Goal: Task Accomplishment & Management: Use online tool/utility

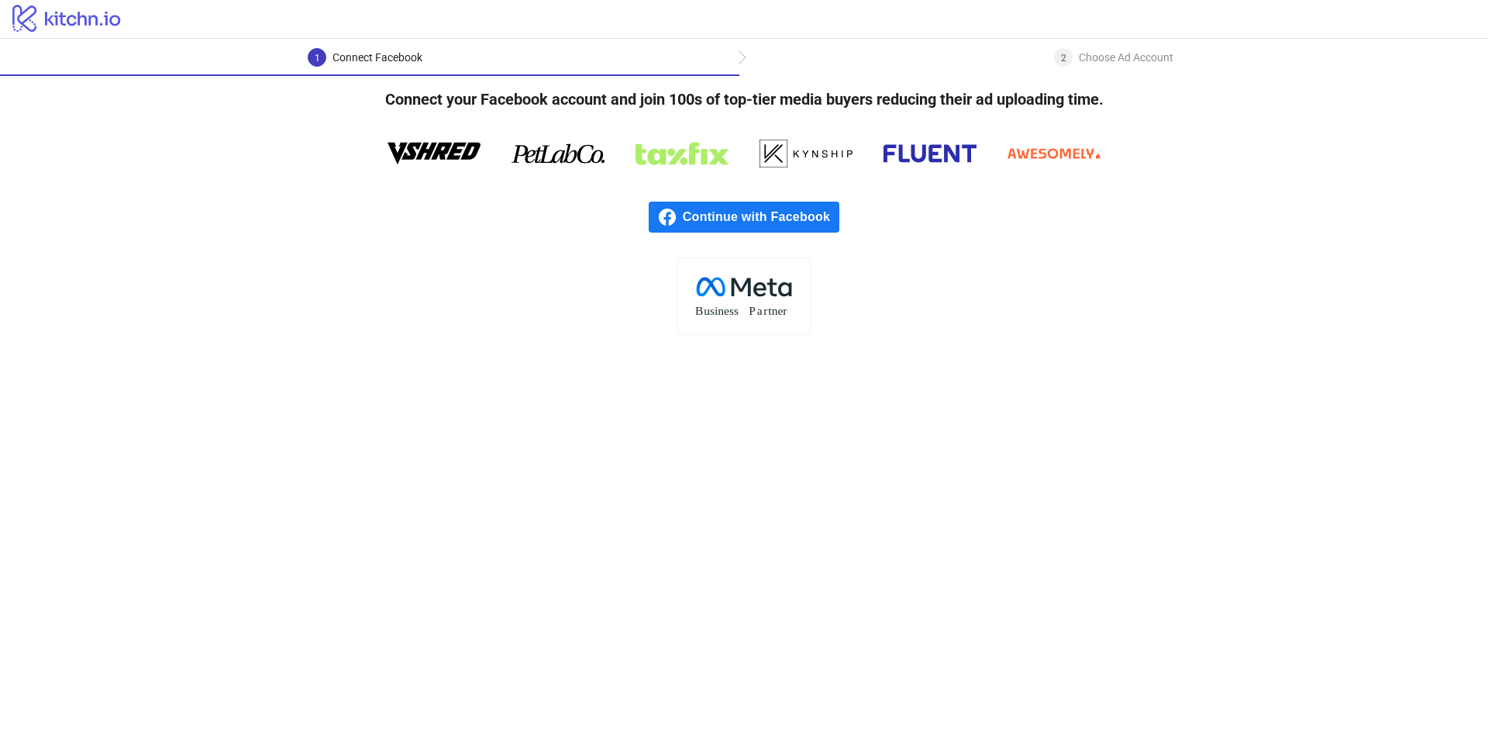
click at [764, 294] on icon at bounding box center [759, 289] width 13 height 14
click at [716, 220] on span "Continue with Facebook" at bounding box center [761, 216] width 157 height 31
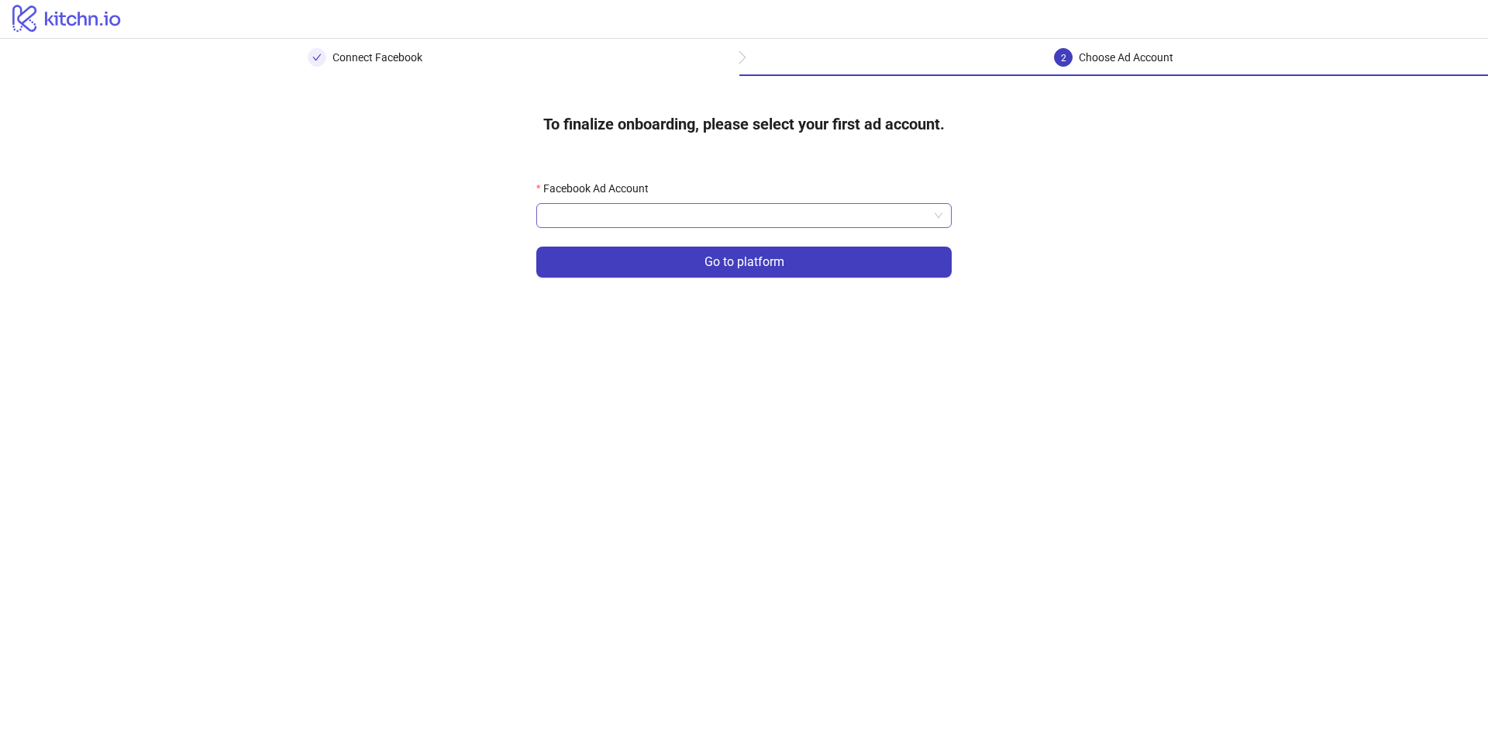
click at [643, 208] on input "Facebook Ad Account" at bounding box center [737, 215] width 383 height 23
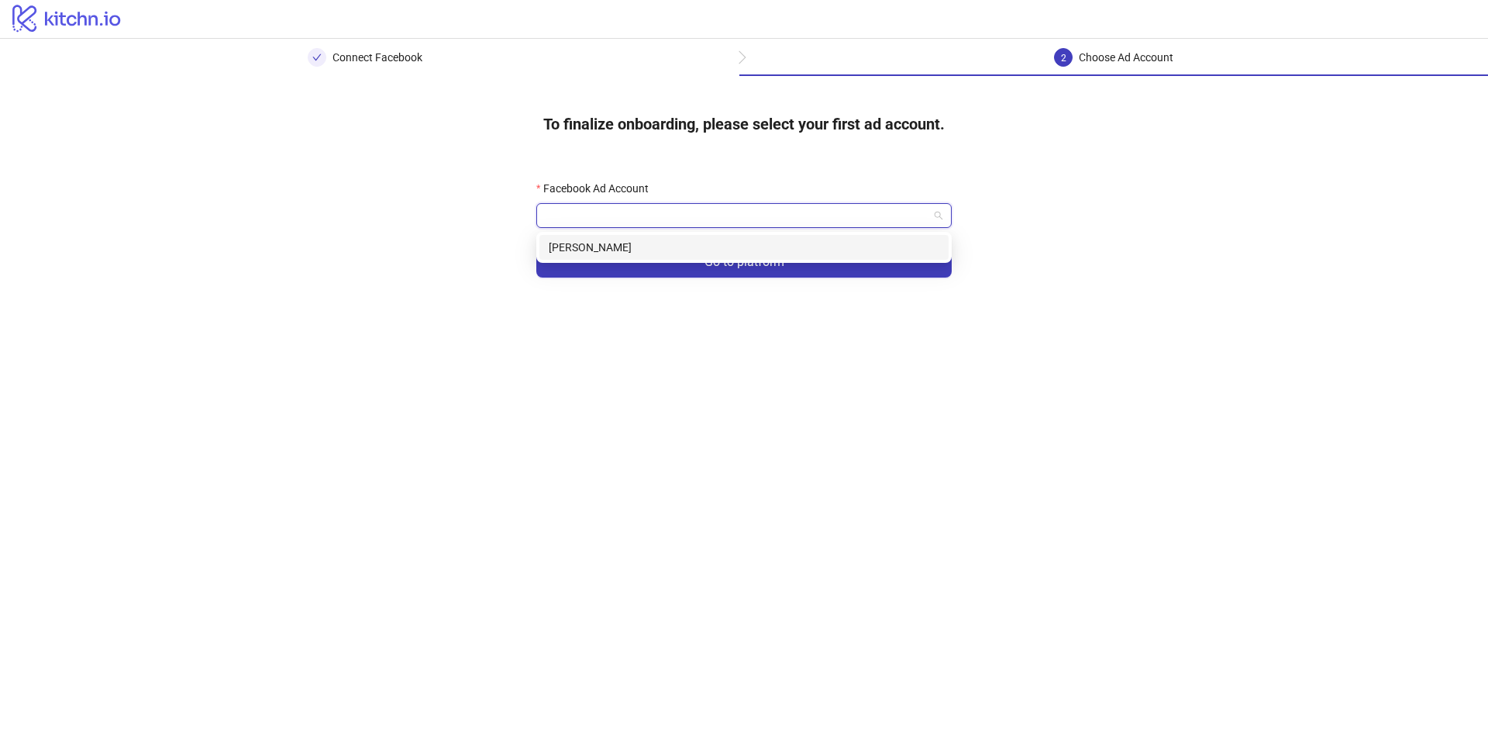
click at [639, 241] on div "Tristan Weise" at bounding box center [744, 247] width 391 height 17
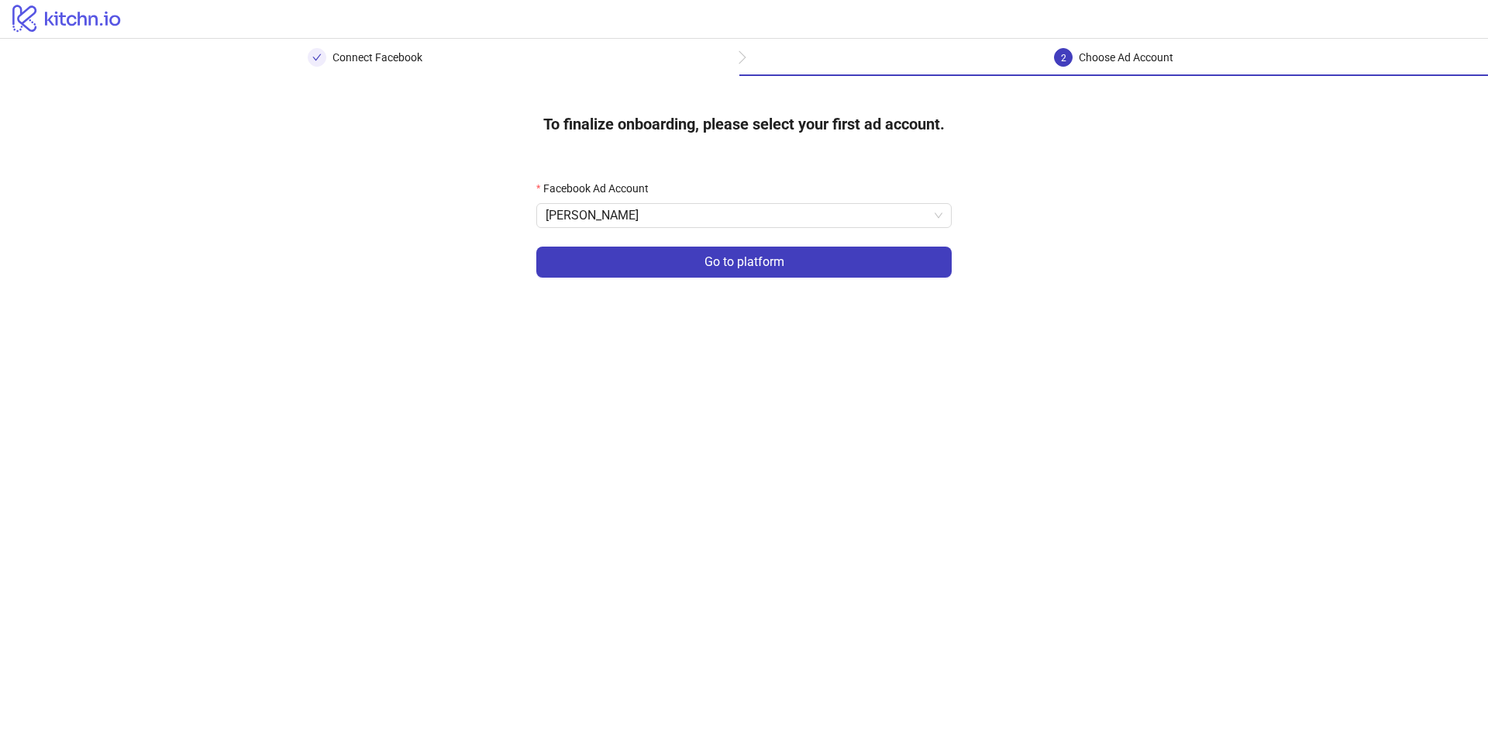
click at [643, 260] on button "Go to platform" at bounding box center [743, 261] width 415 height 31
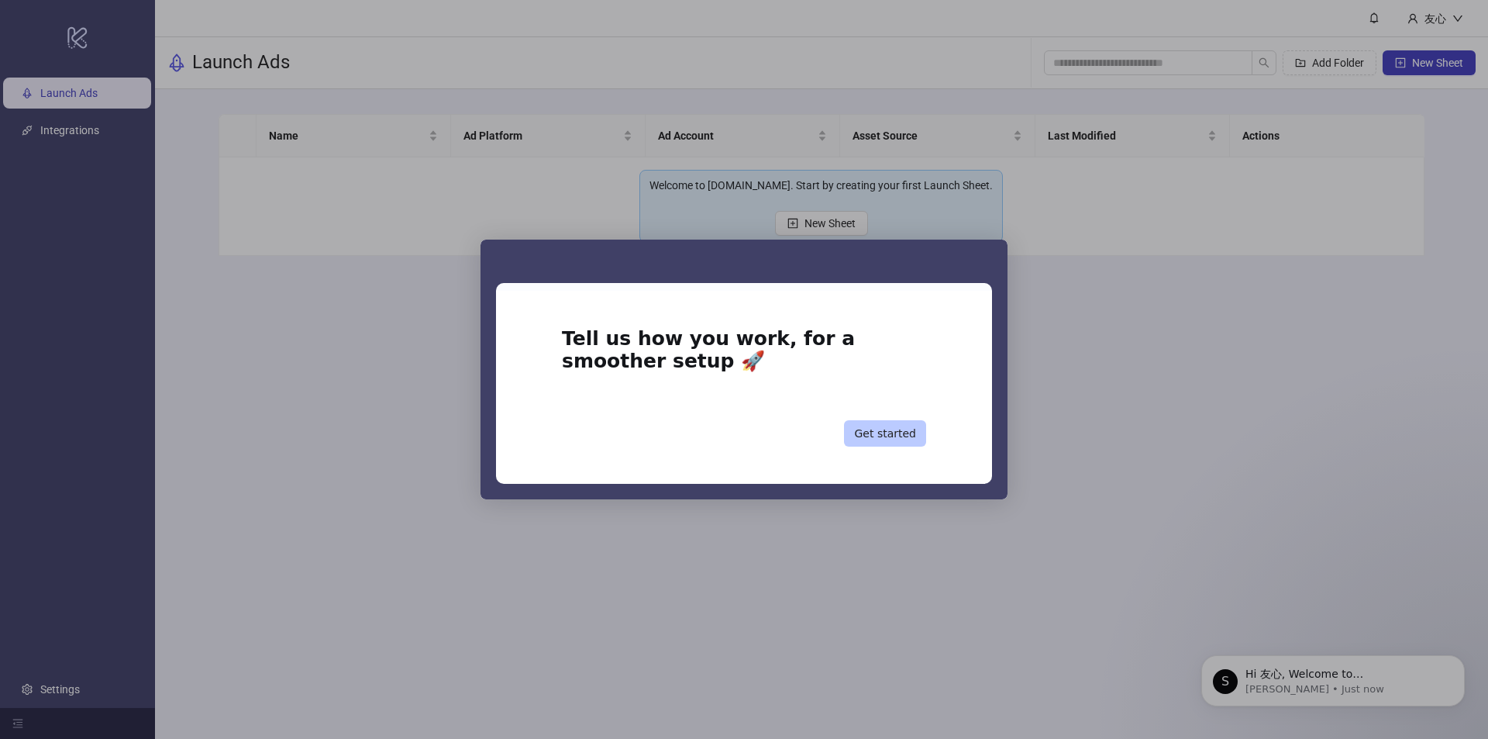
click at [894, 434] on button "Get started" at bounding box center [885, 433] width 82 height 26
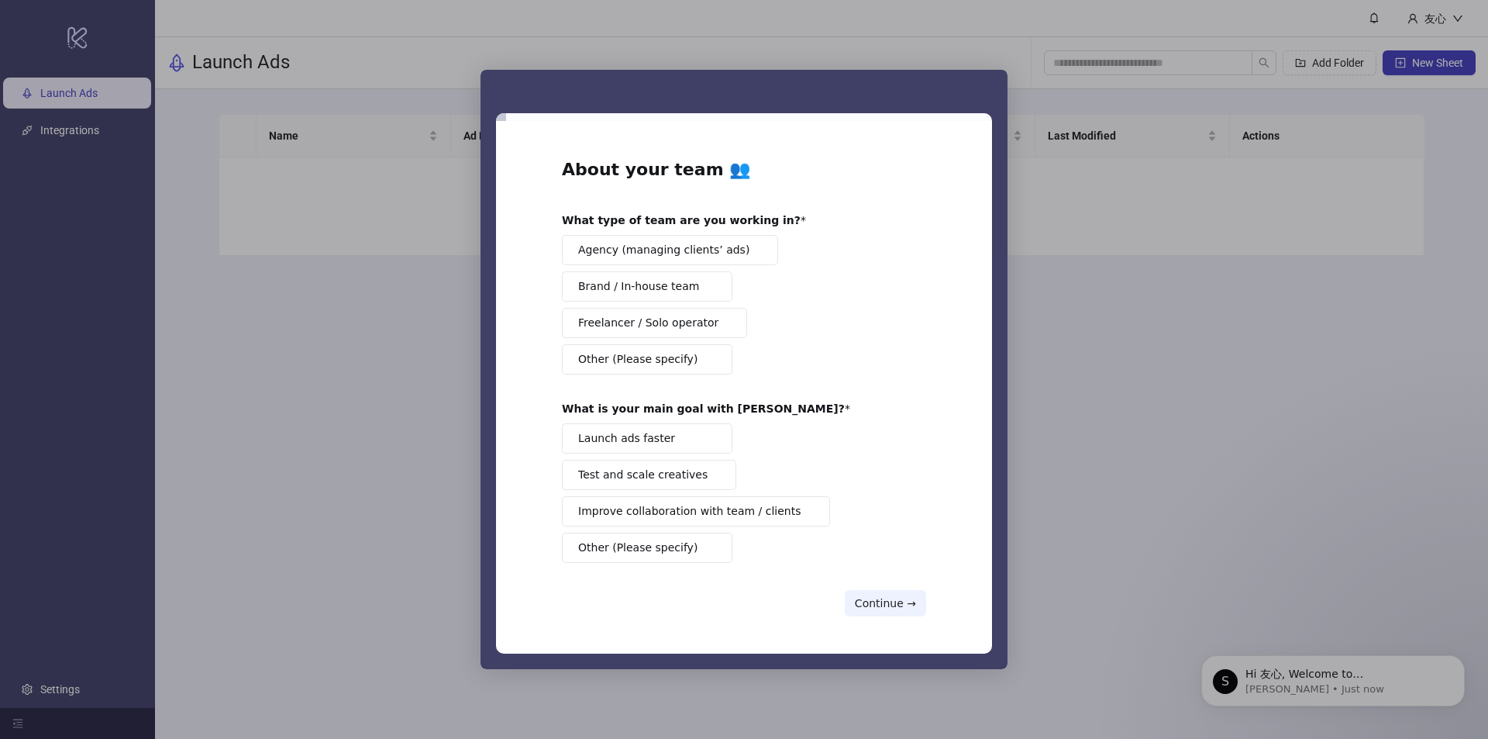
drag, startPoint x: 632, startPoint y: 236, endPoint x: 649, endPoint y: 243, distance: 18.4
click at [649, 243] on button "Agency (managing clients’ ads)" at bounding box center [670, 250] width 216 height 30
click at [889, 602] on button "Continue →" at bounding box center [885, 603] width 81 height 26
click at [674, 449] on button "Launch ads faster" at bounding box center [647, 438] width 170 height 30
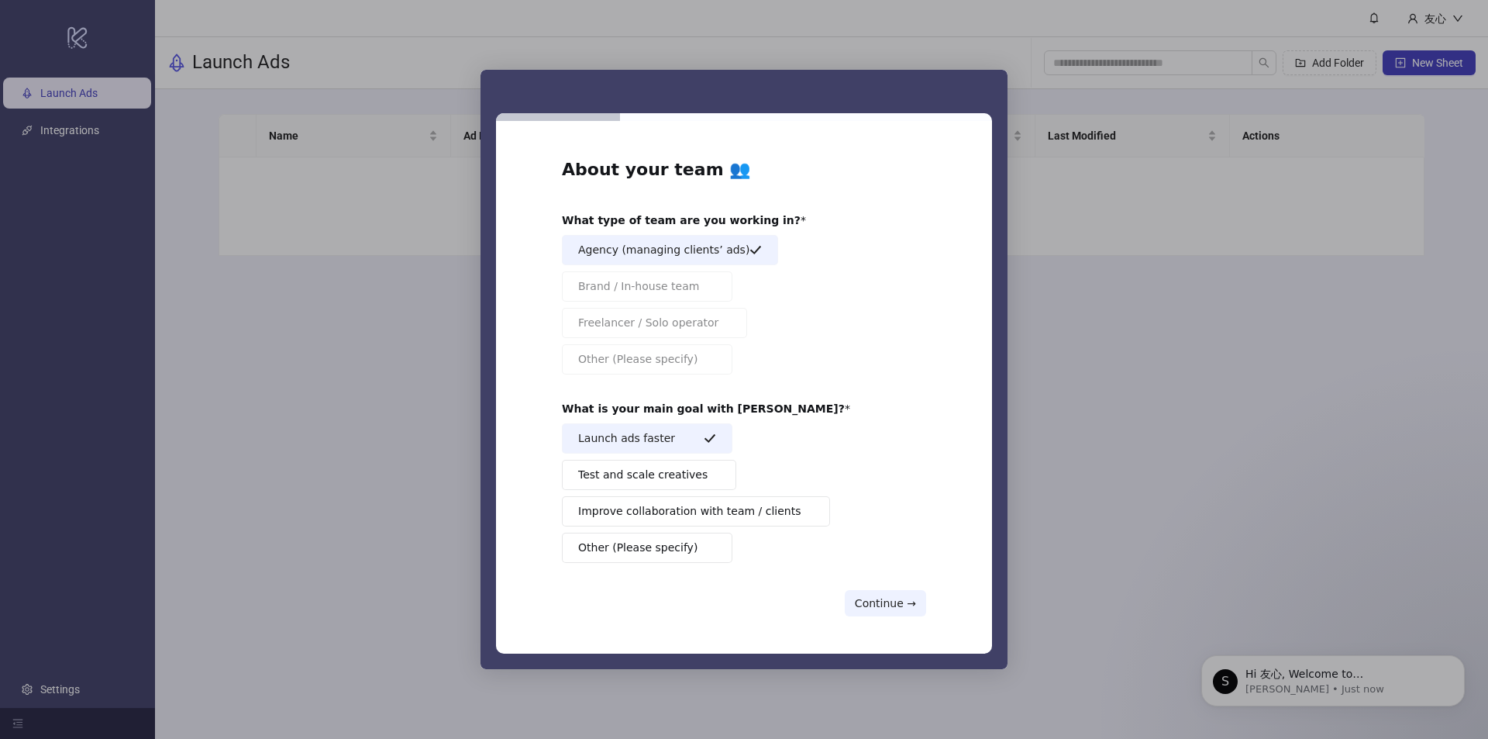
click at [667, 471] on span "Test and scale creatives" at bounding box center [642, 475] width 129 height 16
click at [681, 508] on span "Improve collaboration with team / clients" at bounding box center [689, 511] width 223 height 16
click at [675, 539] on span "Other (Please specify)" at bounding box center [637, 547] width 119 height 16
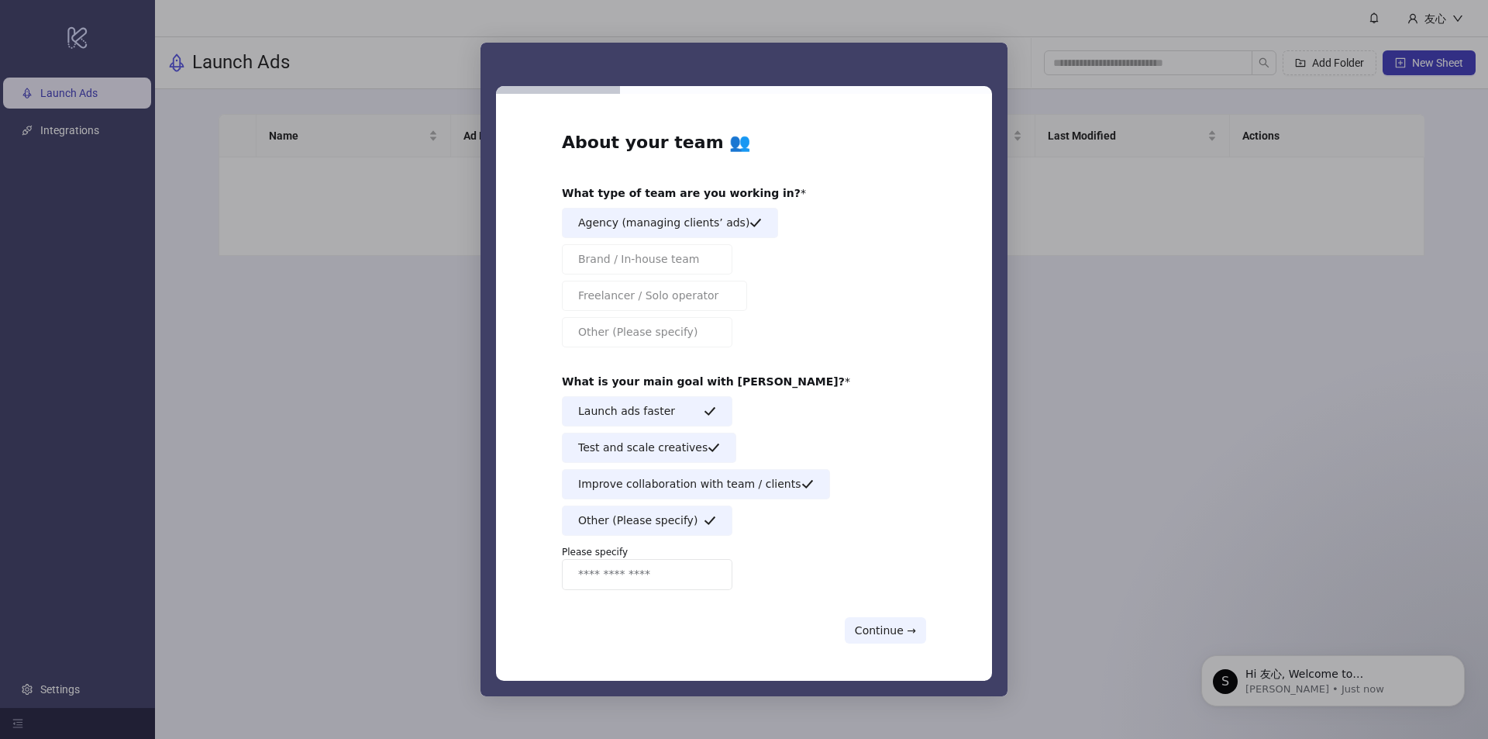
click at [659, 518] on span "Other (Please specify)" at bounding box center [637, 520] width 119 height 16
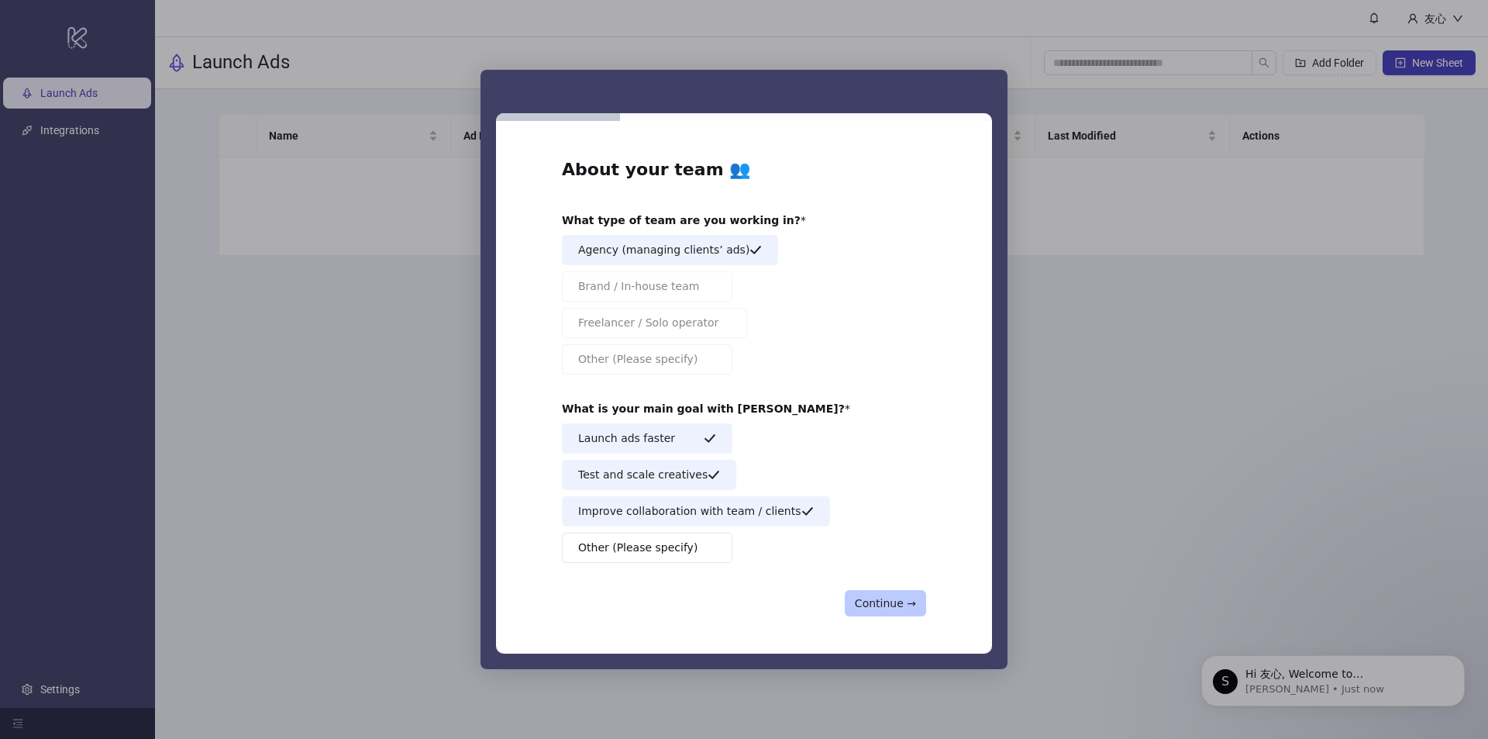
click at [891, 596] on button "Continue →" at bounding box center [885, 603] width 81 height 26
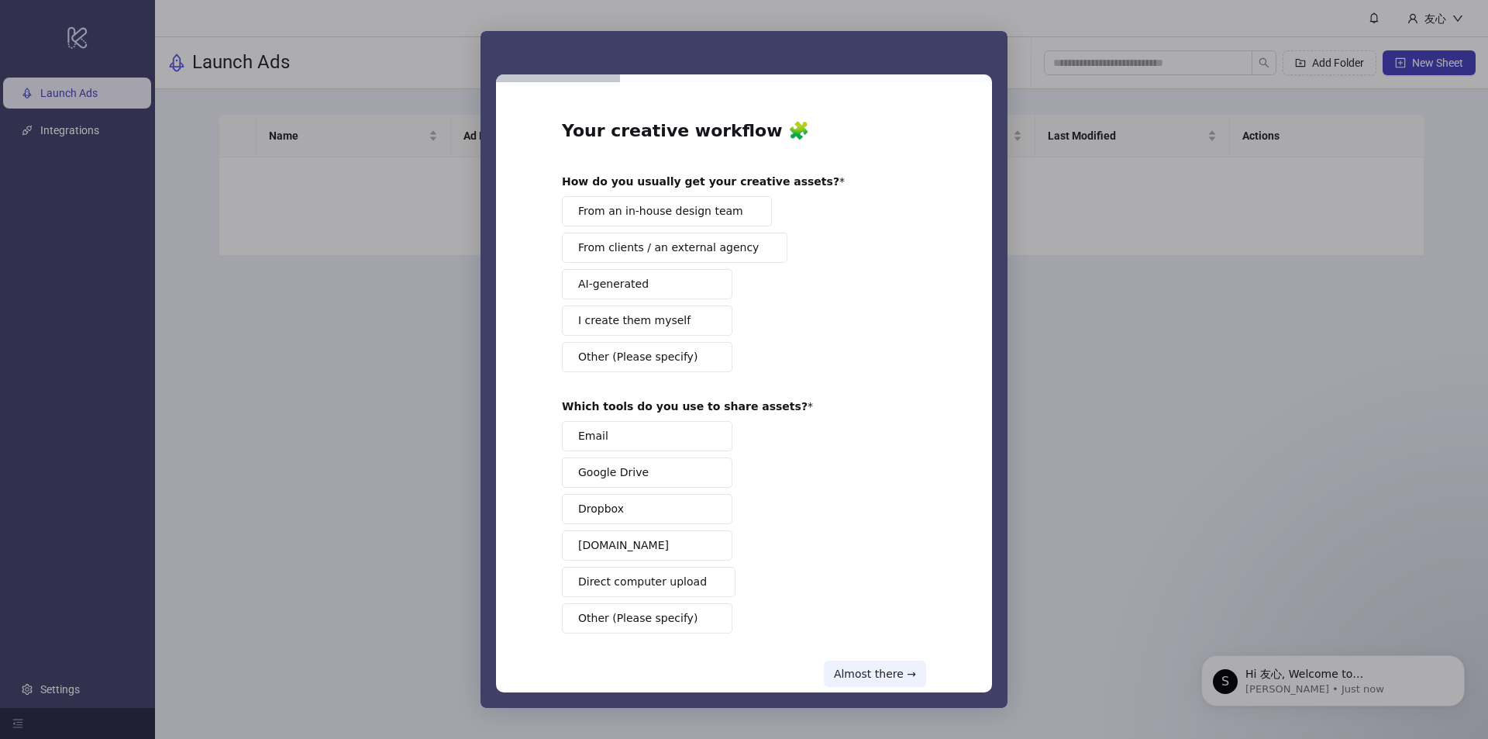
click at [677, 211] on span "From an in-house design team" at bounding box center [660, 211] width 165 height 16
click at [661, 435] on button "Email" at bounding box center [647, 436] width 170 height 30
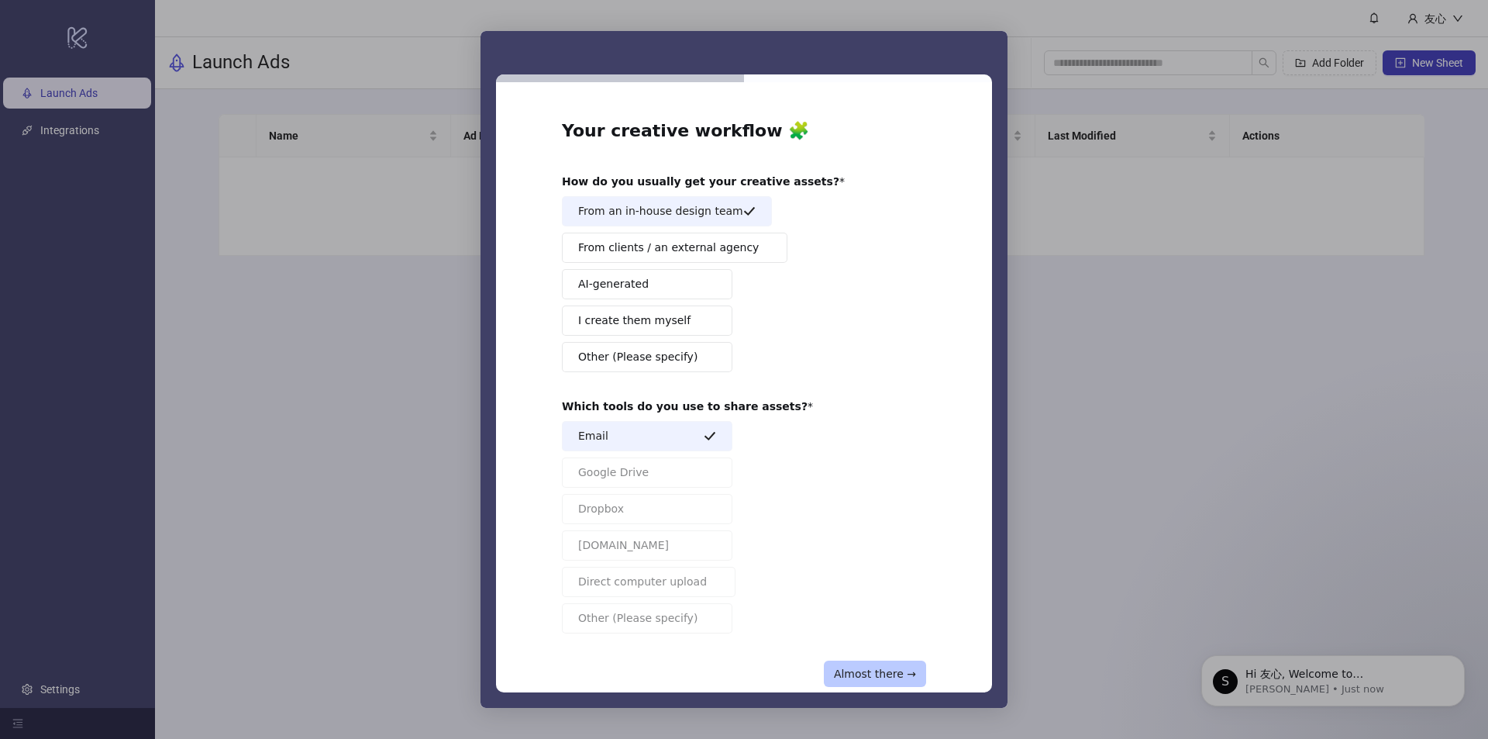
click at [875, 664] on button "Almost there →" at bounding box center [875, 673] width 102 height 26
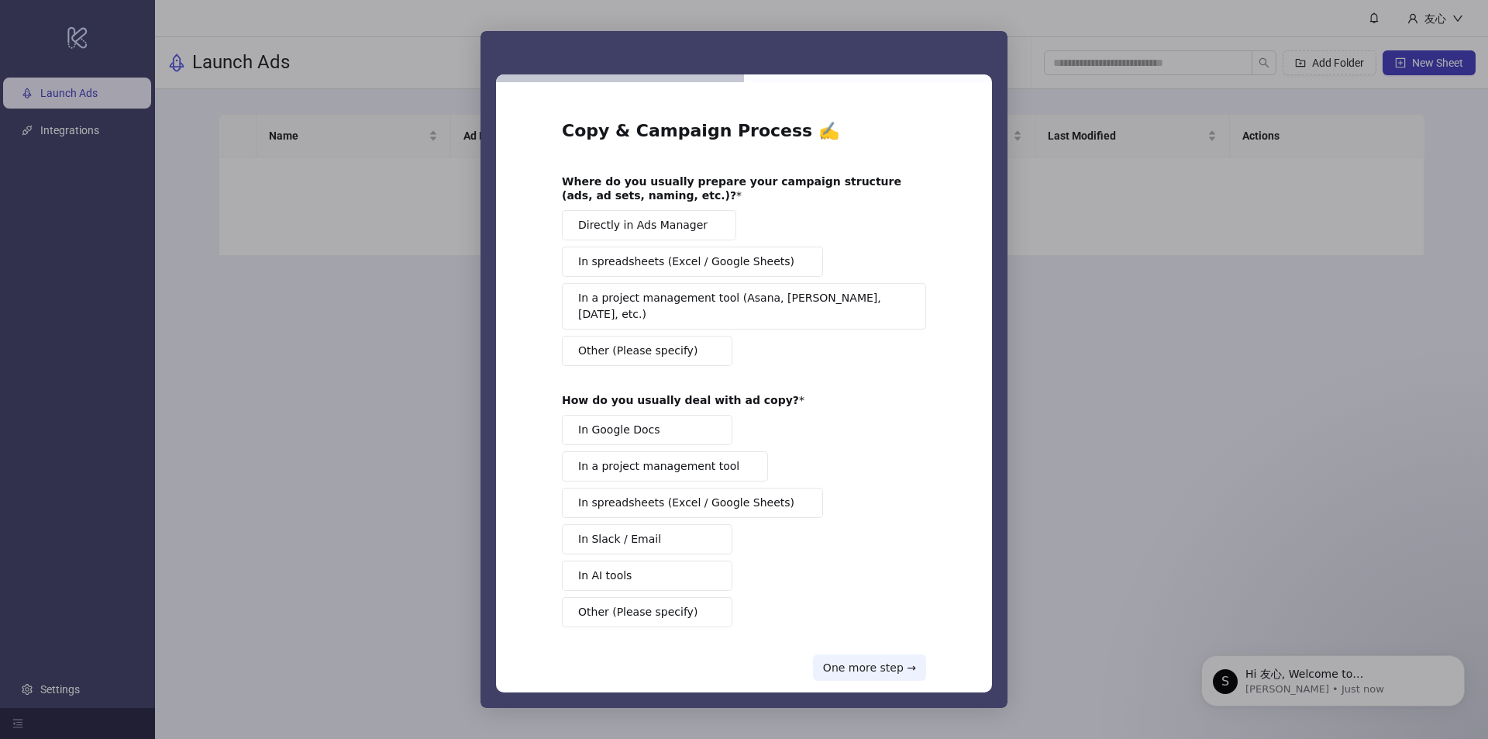
click at [643, 228] on span "Directly in Ads Manager" at bounding box center [642, 225] width 129 height 16
click at [637, 422] on span "In Google Docs" at bounding box center [619, 430] width 82 height 16
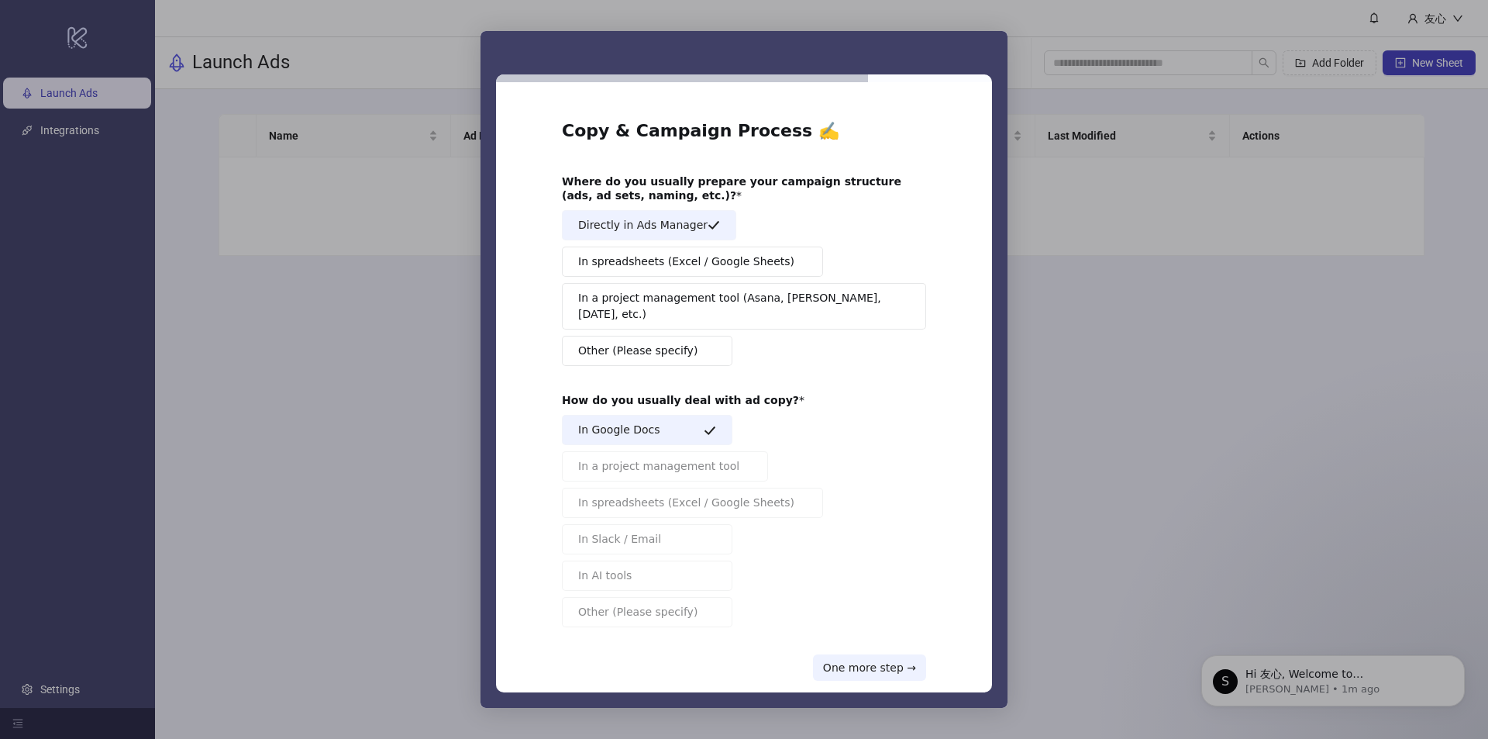
click at [637, 422] on span "In Google Docs" at bounding box center [619, 430] width 82 height 16
click at [639, 560] on button "In AI tools" at bounding box center [647, 575] width 170 height 30
click at [910, 654] on button "One more step →" at bounding box center [869, 667] width 113 height 26
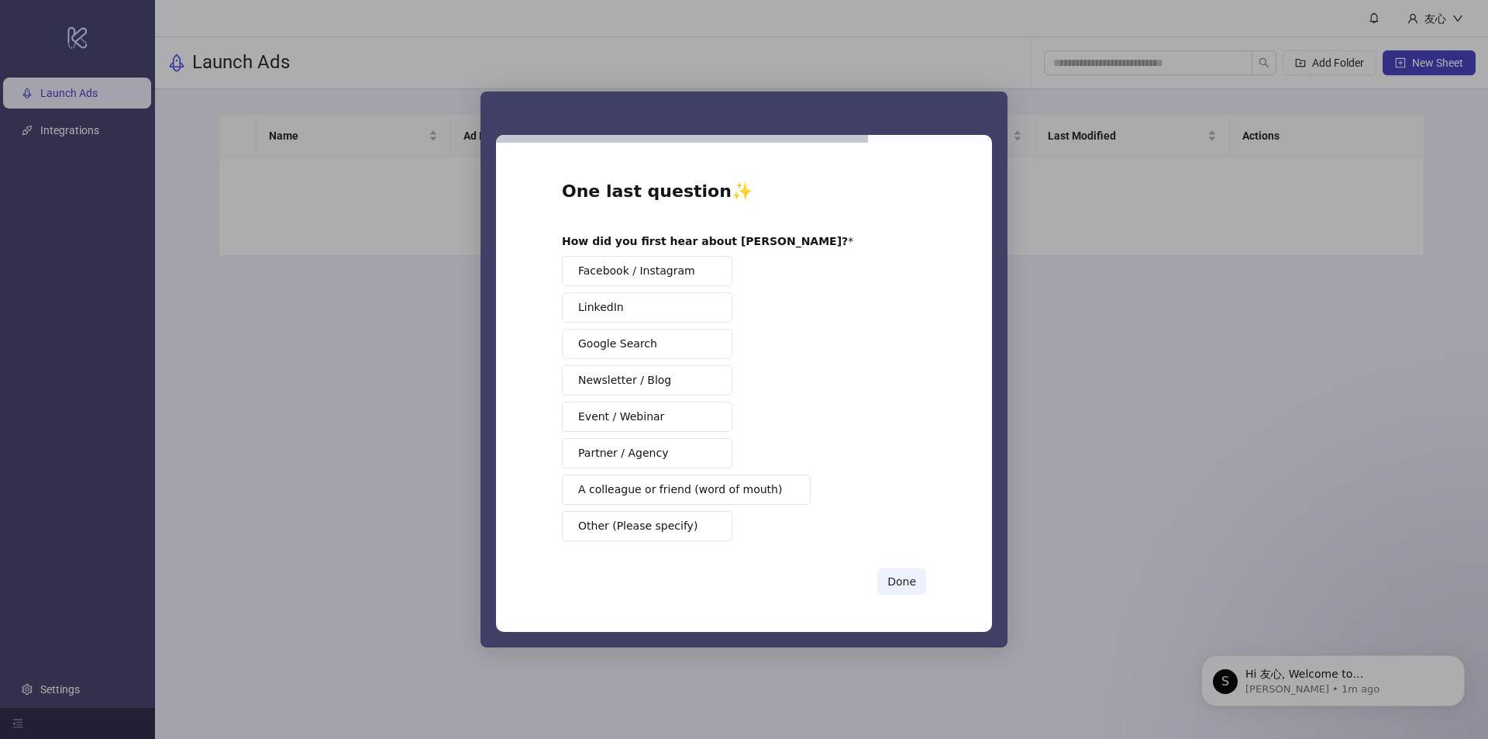
click at [651, 275] on span "Facebook / Instagram" at bounding box center [636, 271] width 117 height 16
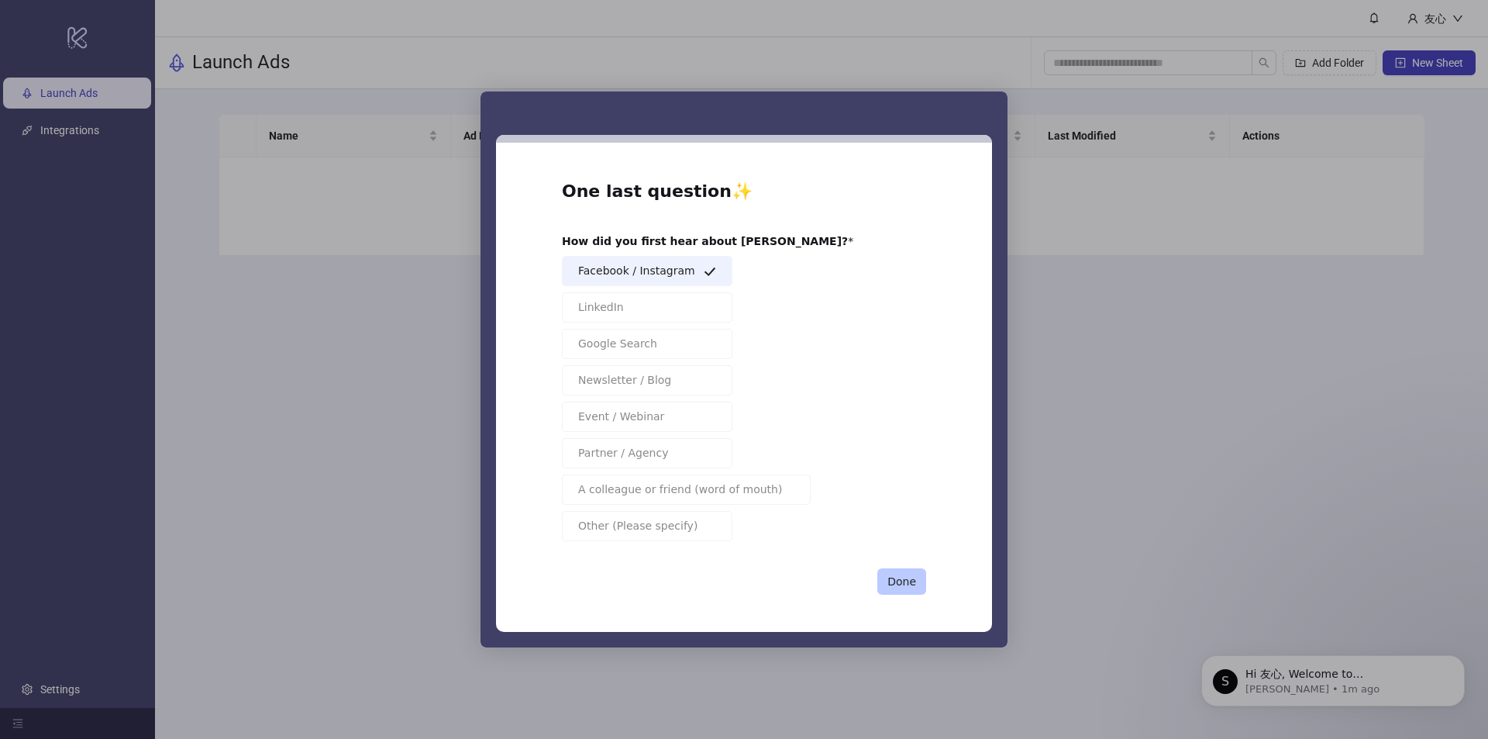
click at [900, 580] on button "Done" at bounding box center [901, 581] width 49 height 26
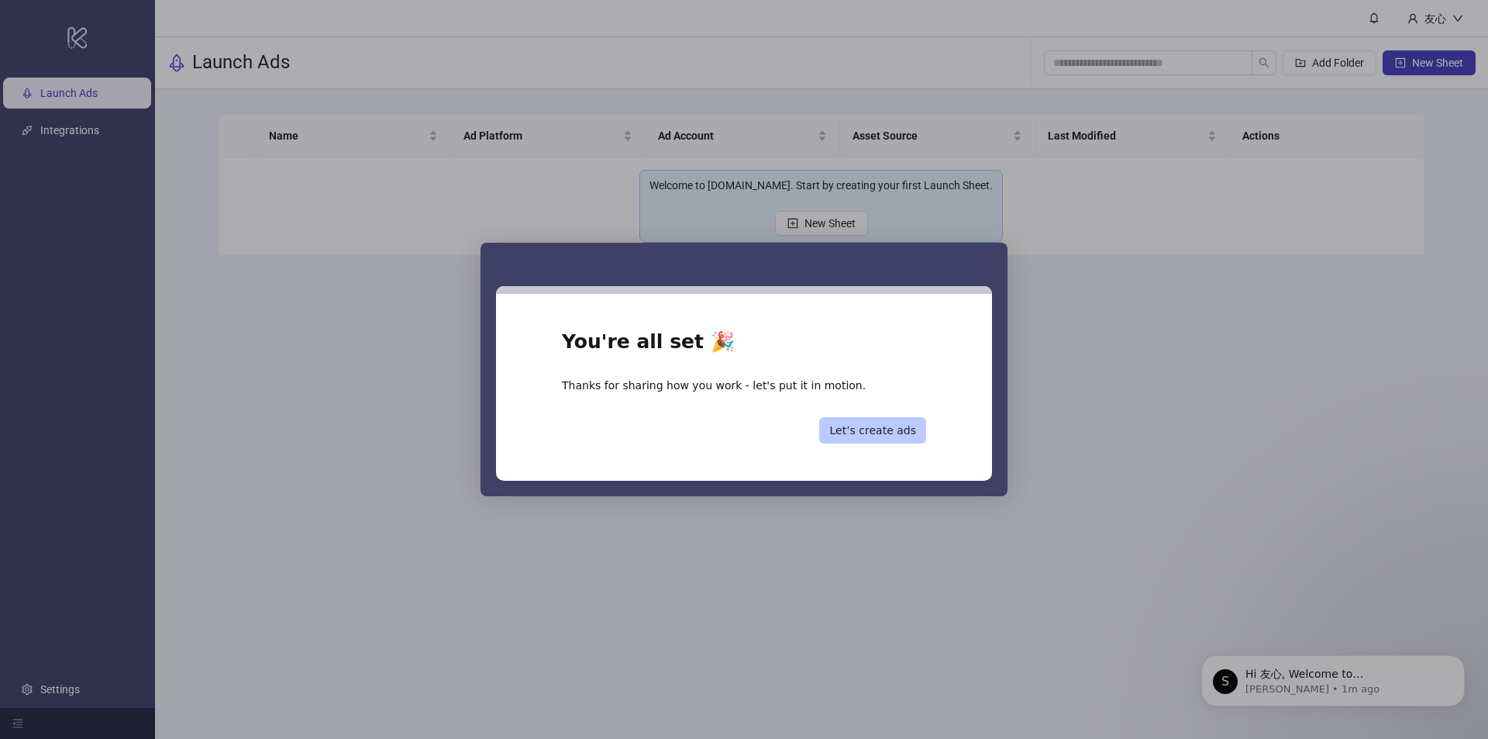
click at [896, 436] on button "Let’s create ads" at bounding box center [872, 430] width 107 height 26
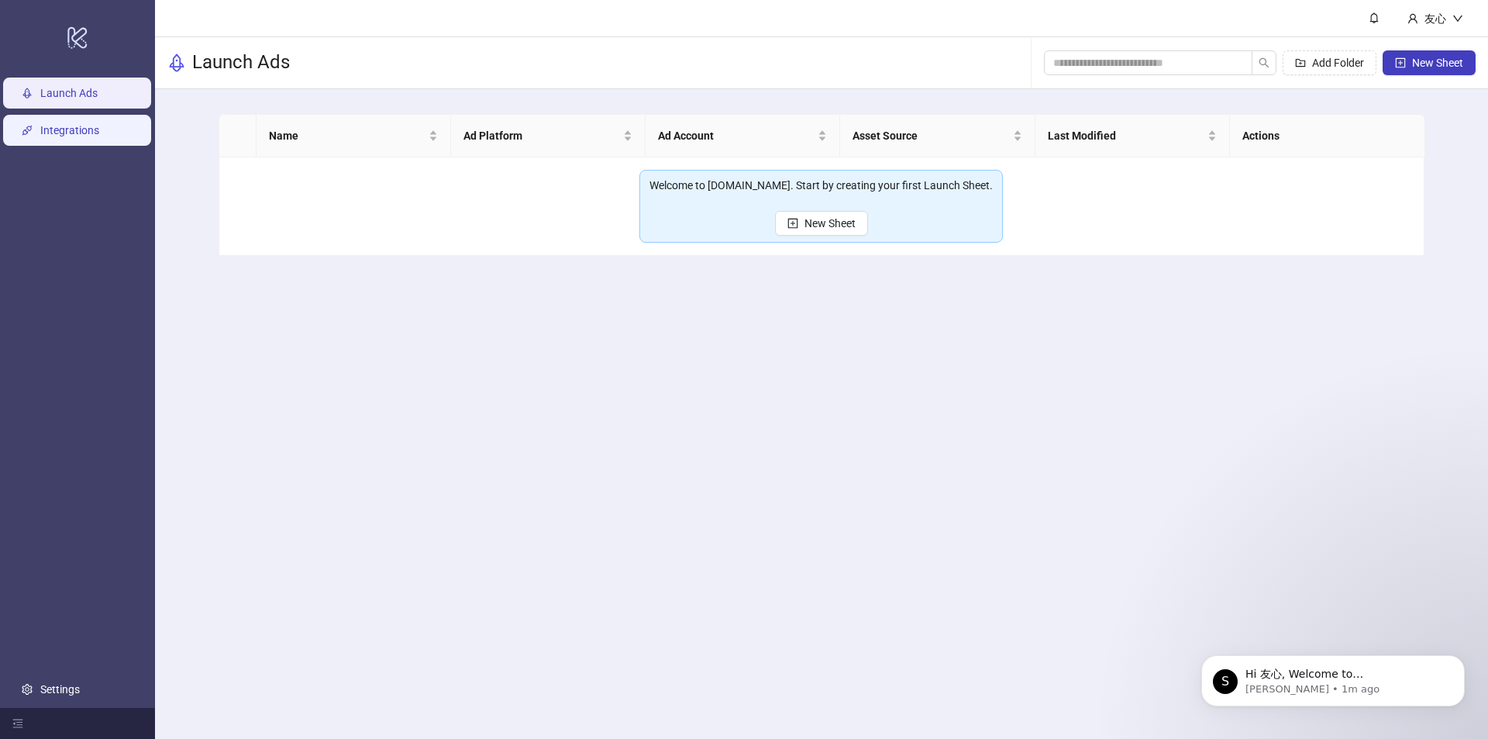
click at [98, 129] on link "Integrations" at bounding box center [69, 130] width 59 height 12
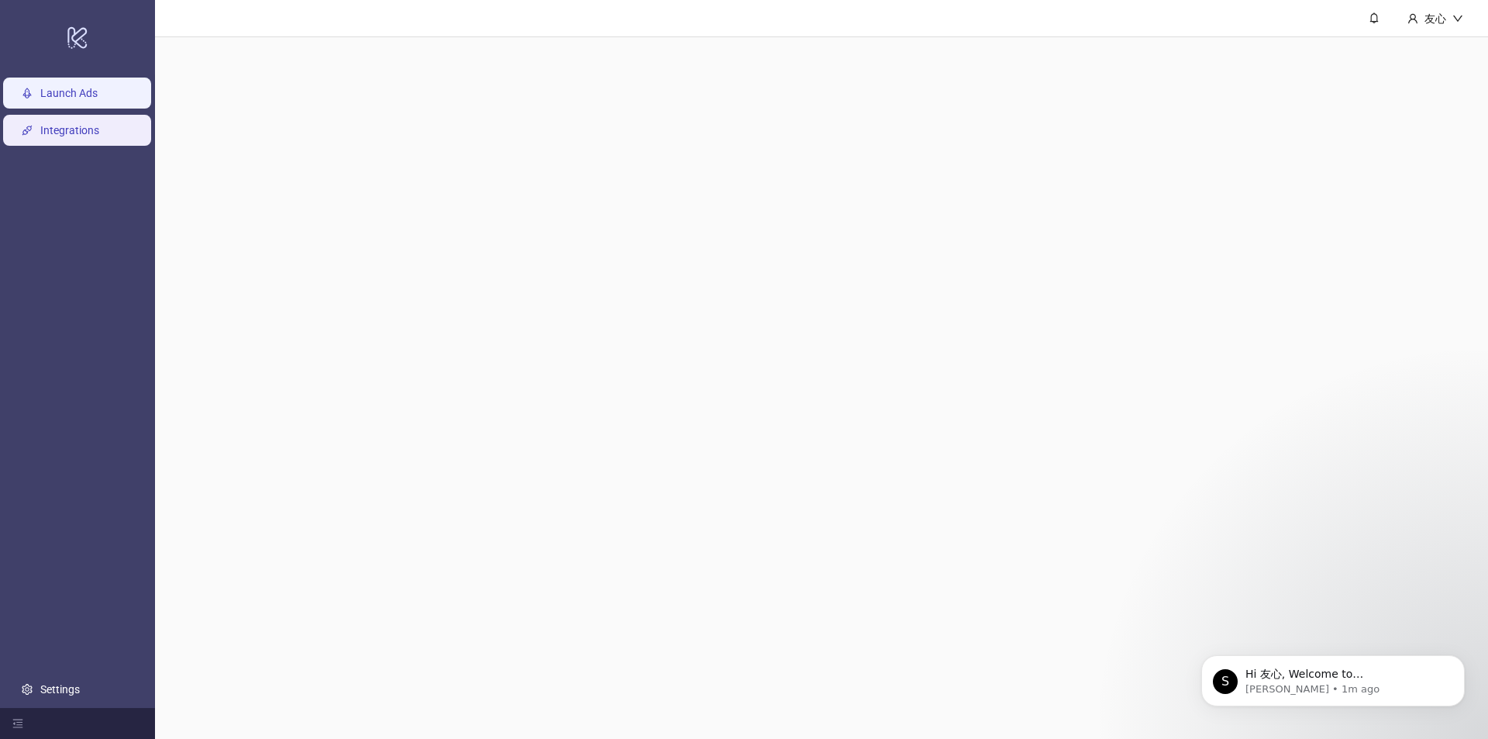
click at [98, 87] on link "Launch Ads" at bounding box center [68, 93] width 57 height 12
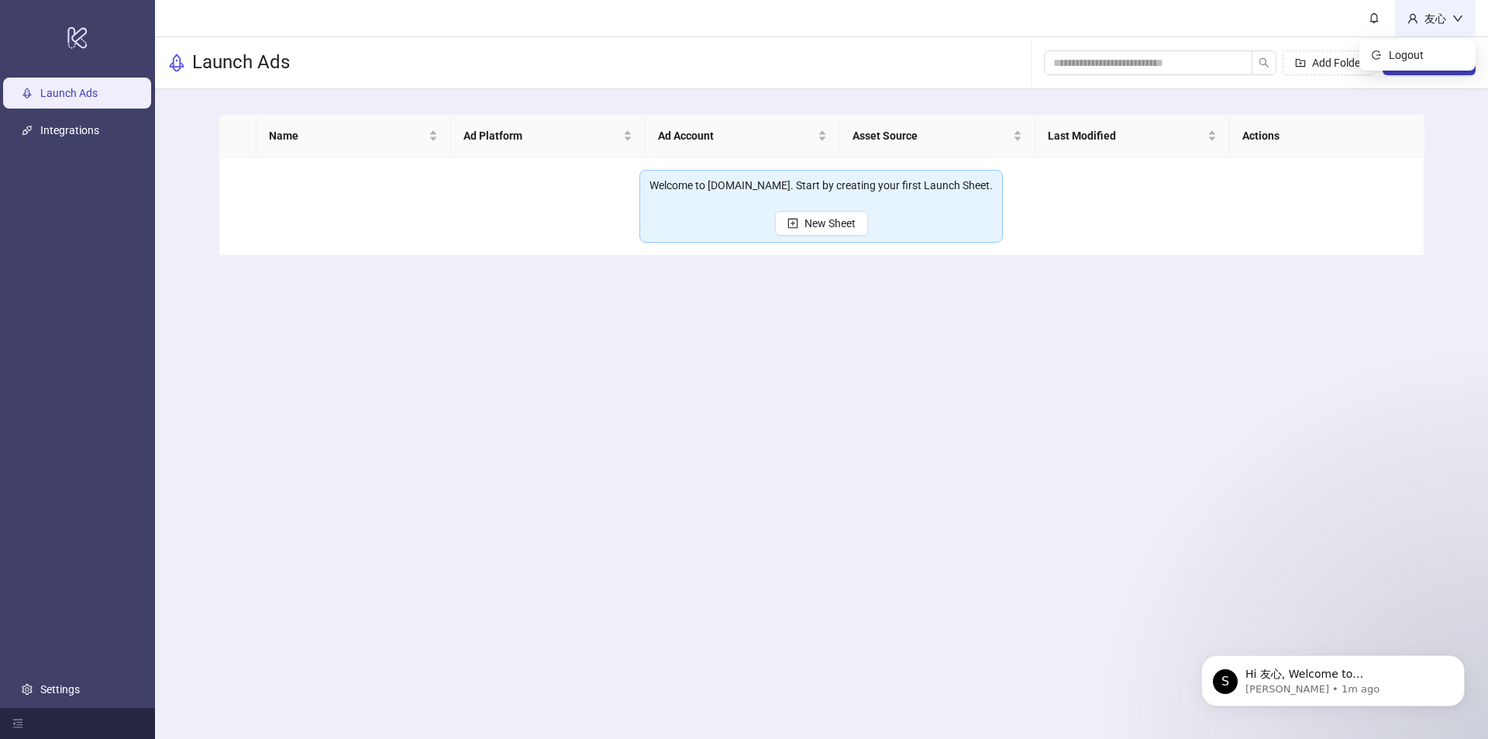
click at [1439, 21] on div "友心" at bounding box center [1435, 18] width 34 height 17
drag, startPoint x: 594, startPoint y: 398, endPoint x: 260, endPoint y: 82, distance: 459.4
click at [539, 329] on main "友心 Launch Ads Add Folder New Sheet Name Ad Platform Ad Account Asset Source Las…" at bounding box center [821, 369] width 1333 height 739
drag, startPoint x: 1215, startPoint y: 57, endPoint x: 1231, endPoint y: 59, distance: 15.6
click at [1217, 57] on input "search" at bounding box center [1141, 62] width 177 height 17
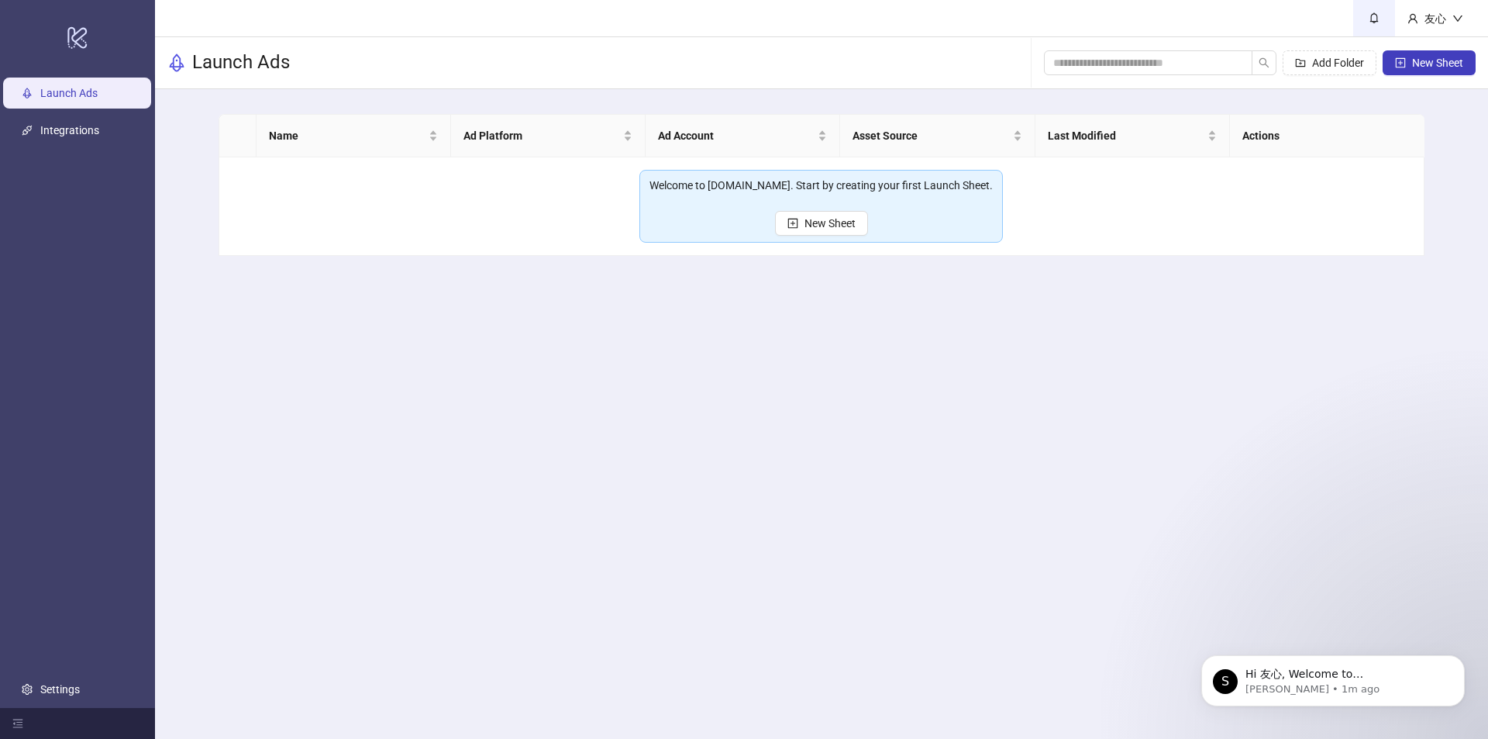
click at [1386, 22] on link at bounding box center [1374, 18] width 42 height 36
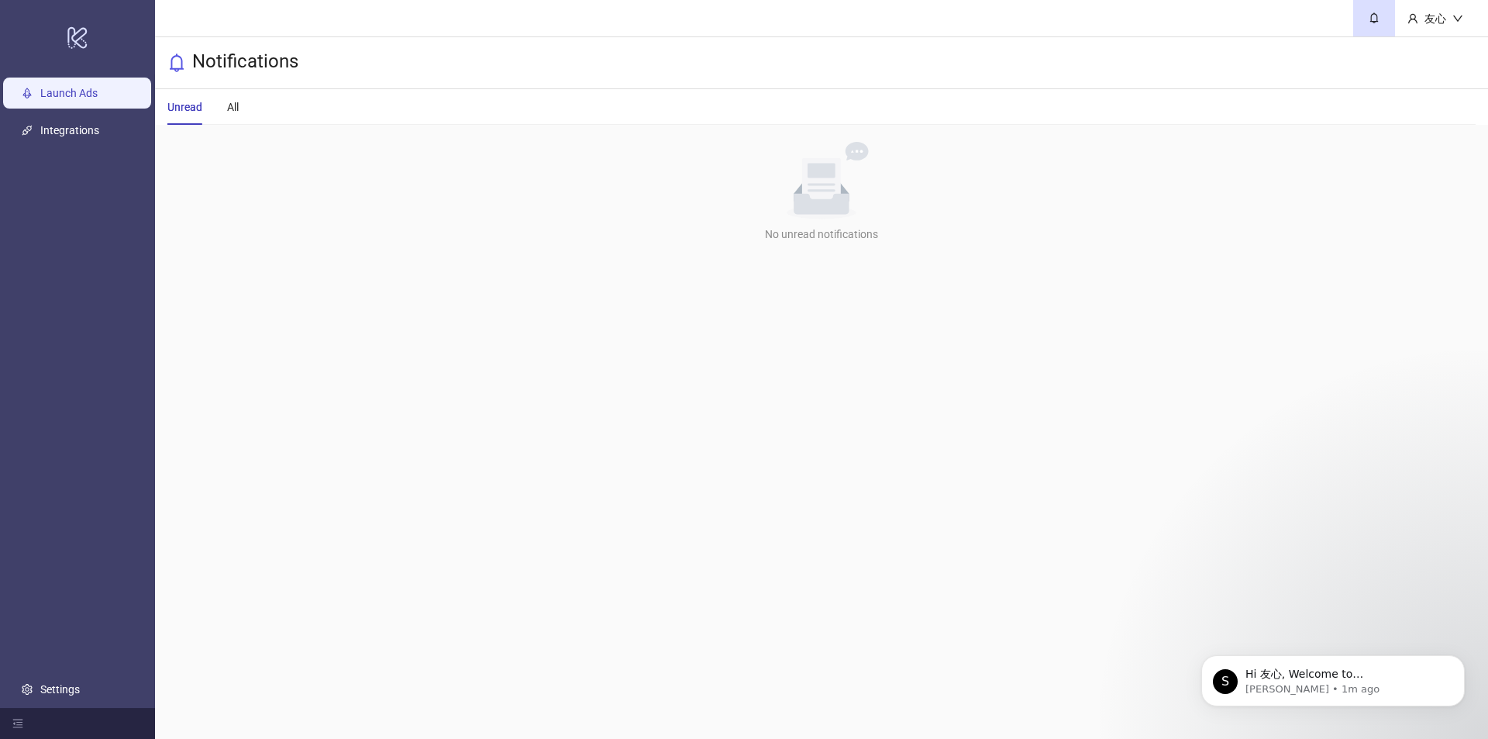
click at [84, 97] on link "Launch Ads" at bounding box center [68, 93] width 57 height 12
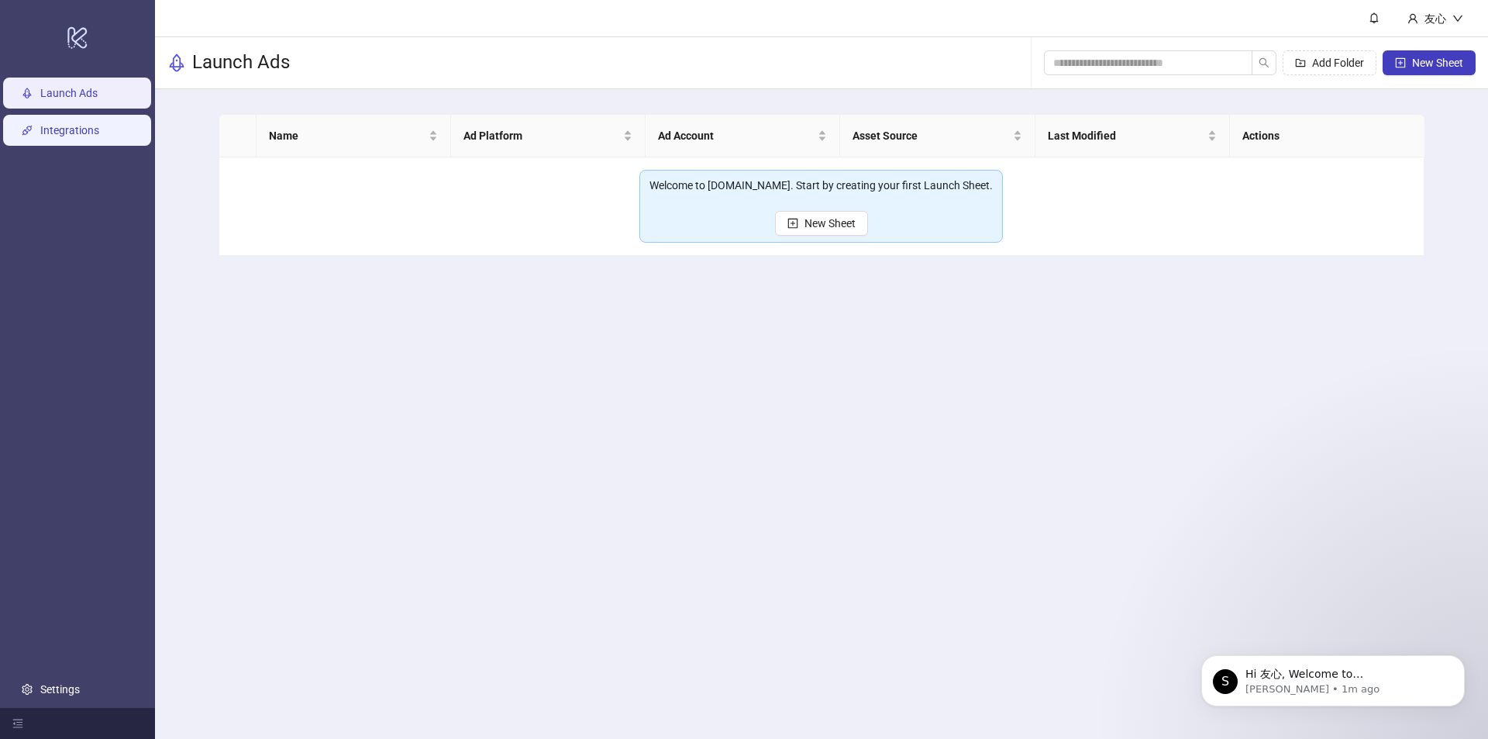
click at [91, 136] on link "Integrations" at bounding box center [69, 130] width 59 height 12
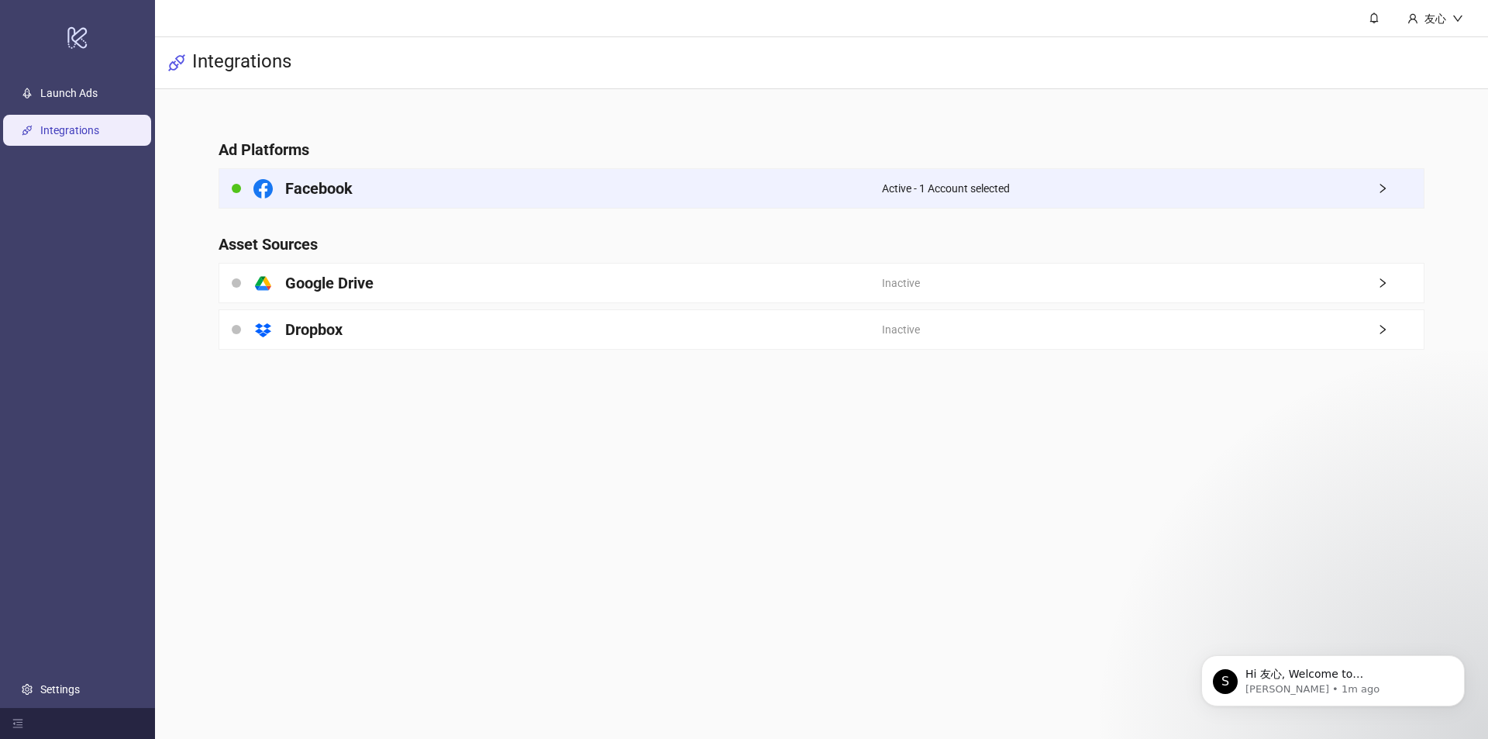
click at [1295, 188] on div "Active - 1 Account selected" at bounding box center [1153, 188] width 542 height 39
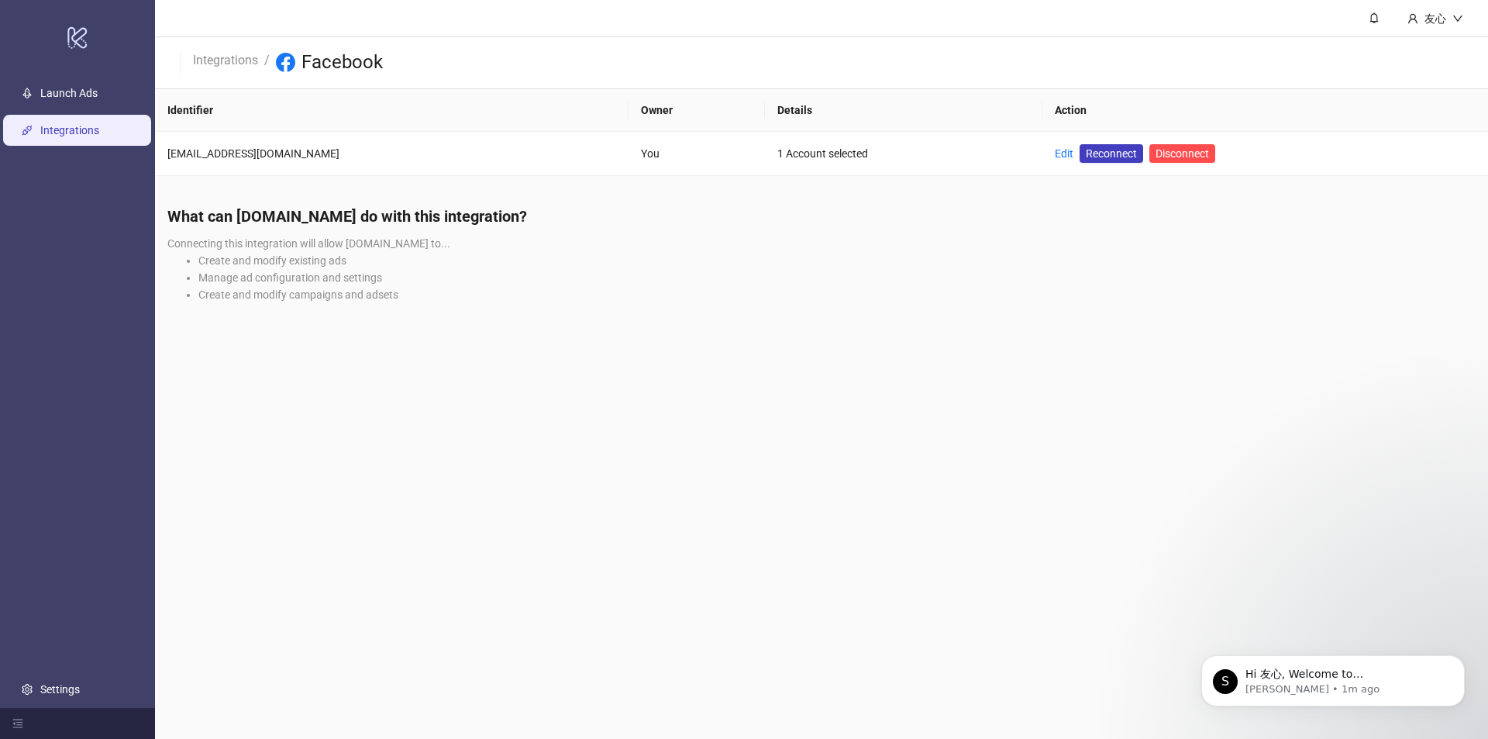
drag, startPoint x: 703, startPoint y: 215, endPoint x: 494, endPoint y: 237, distance: 210.4
click at [657, 228] on div "What can Kitchn.io do with this integration? Connecting this integration will a…" at bounding box center [821, 259] width 1333 height 133
click at [257, 159] on div "team11pg@gmail.com" at bounding box center [391, 153] width 449 height 17
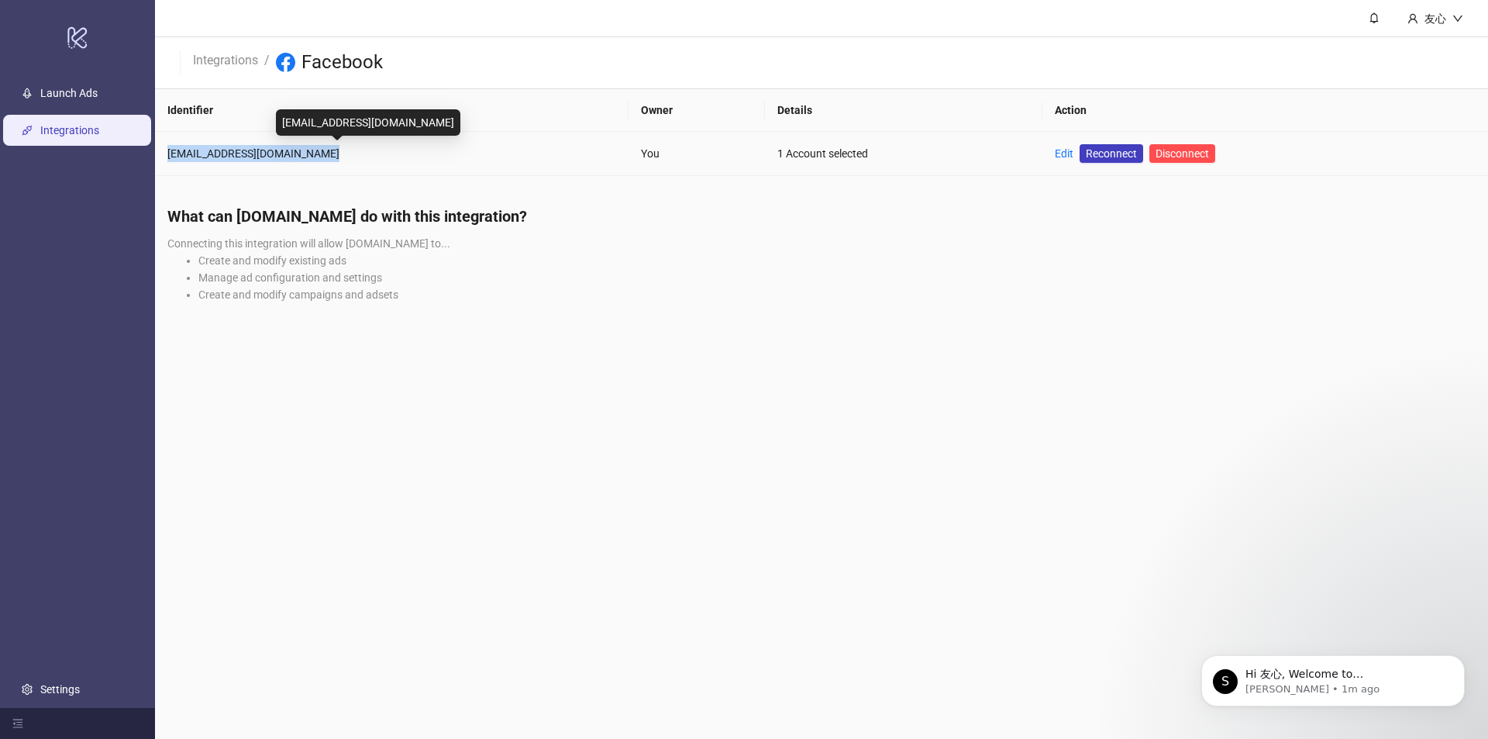
click at [257, 159] on div "team11pg@gmail.com" at bounding box center [391, 153] width 449 height 17
click at [607, 334] on main "友心 Integrations / Facebook Identifier Owner Details Action team11pg@gmail.com Y…" at bounding box center [821, 369] width 1333 height 739
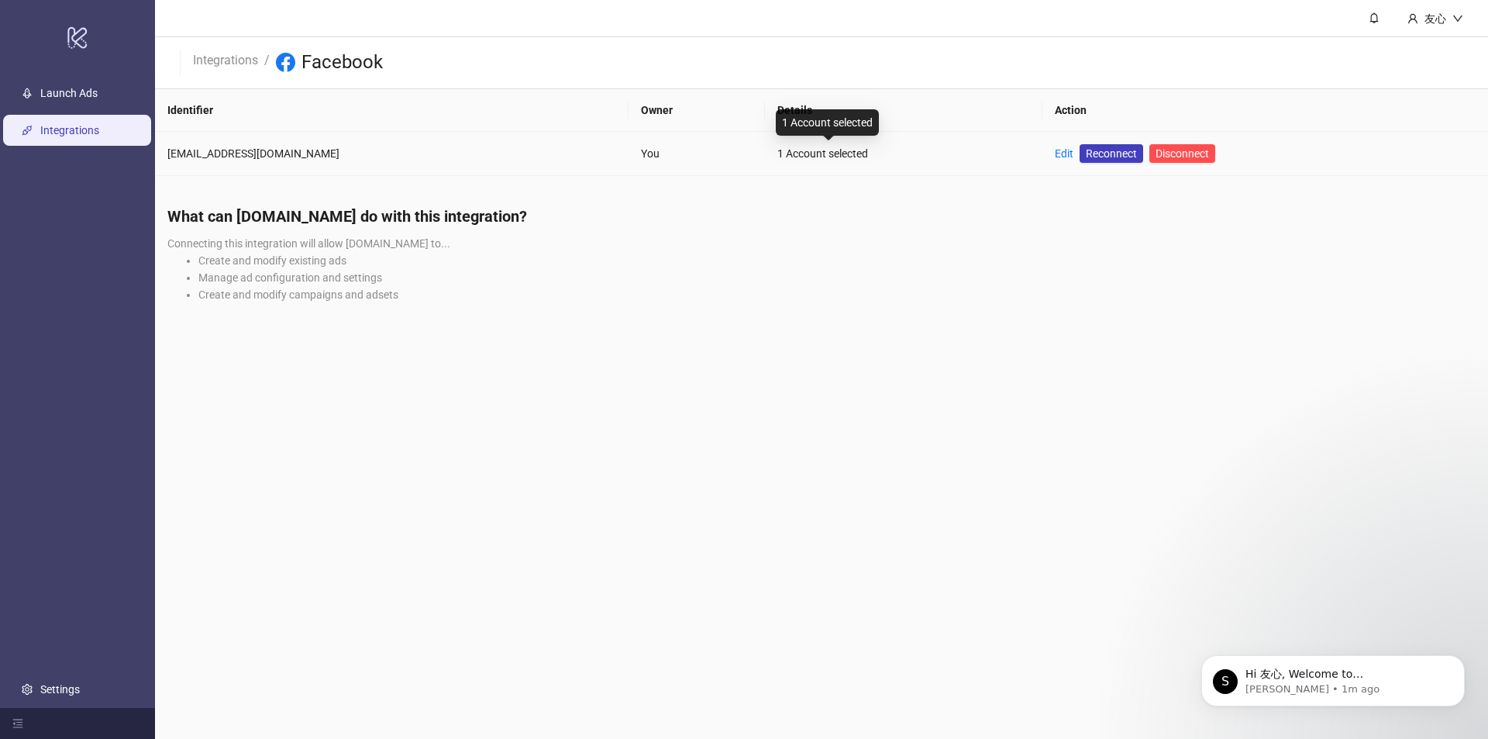
click at [777, 152] on div "1 Account selected" at bounding box center [903, 153] width 253 height 17
click at [977, 322] on div "What can Kitchn.io do with this integration? Connecting this integration will a…" at bounding box center [821, 259] width 1333 height 133
click at [752, 230] on div "What can Kitchn.io do with this integration? Connecting this integration will a…" at bounding box center [821, 259] width 1333 height 133
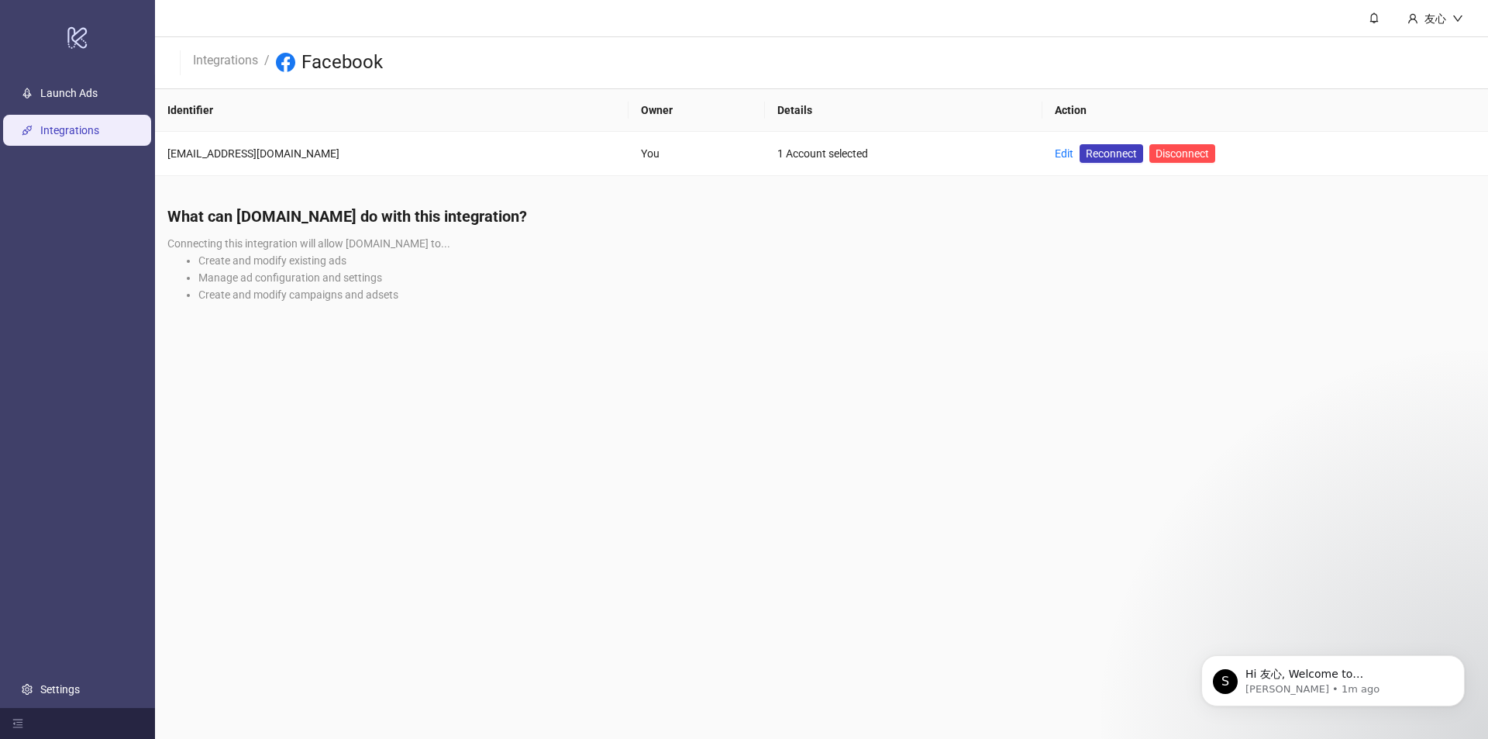
click at [298, 71] on span "Facebook" at bounding box center [329, 62] width 107 height 25
click at [227, 64] on link "Integrations" at bounding box center [225, 58] width 71 height 17
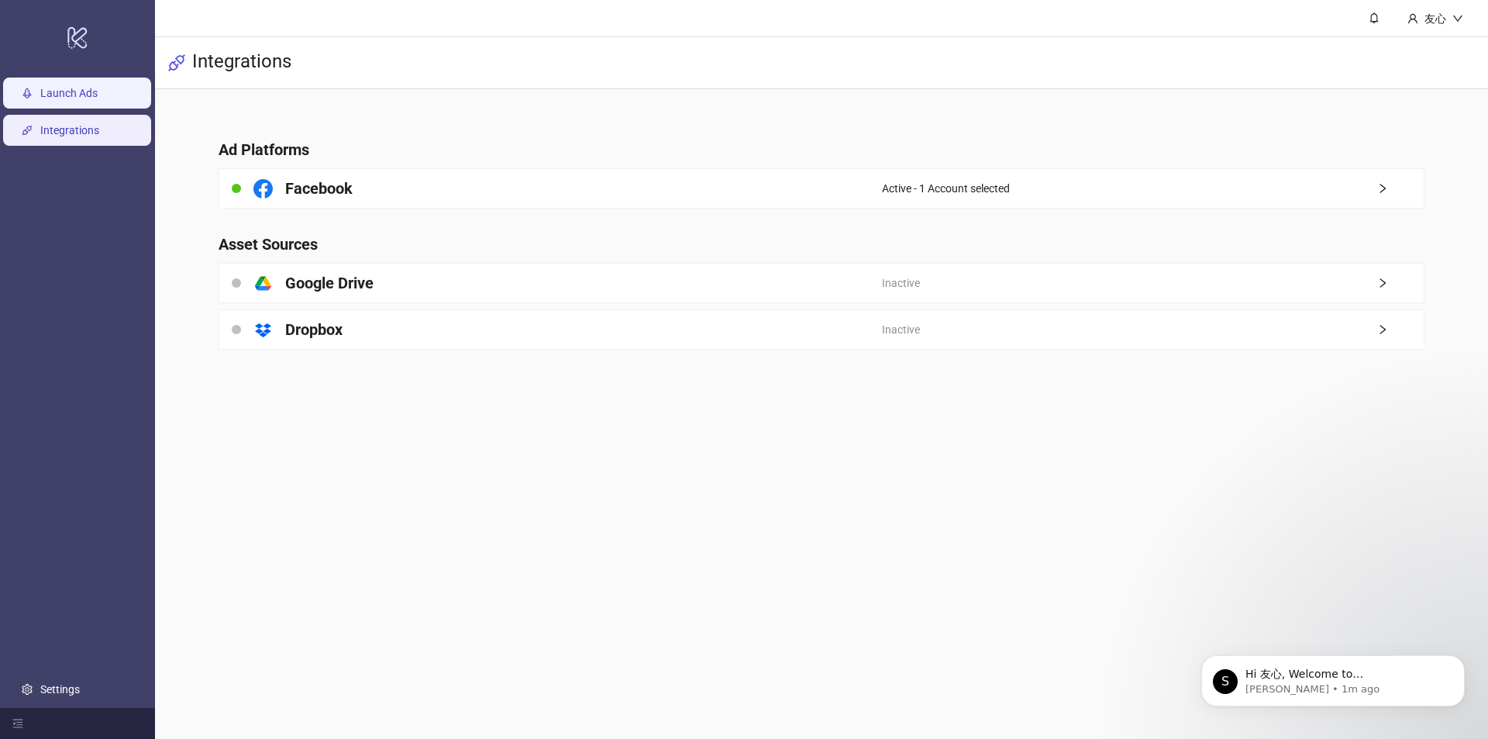
click at [68, 96] on link "Launch Ads" at bounding box center [68, 93] width 57 height 12
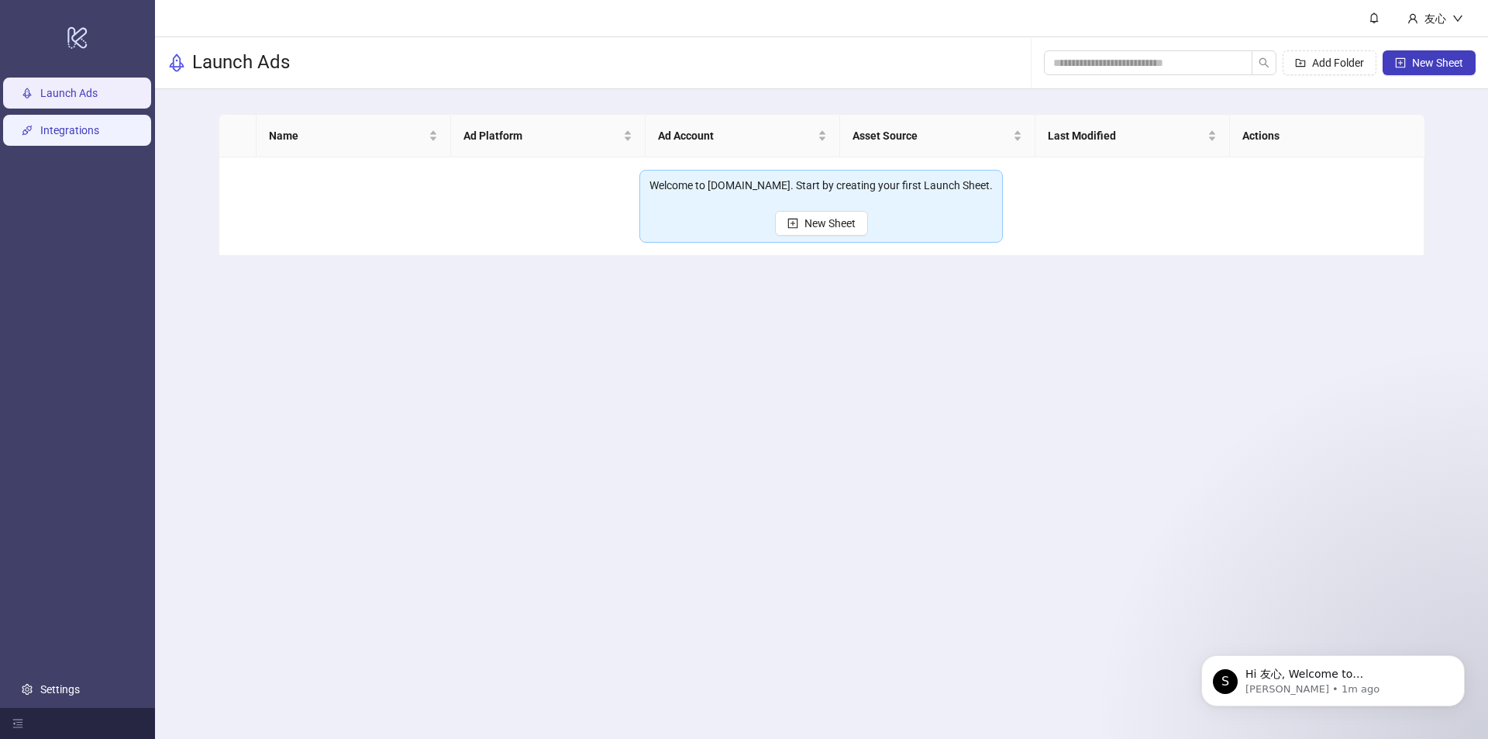
click at [99, 124] on link "Integrations" at bounding box center [69, 130] width 59 height 12
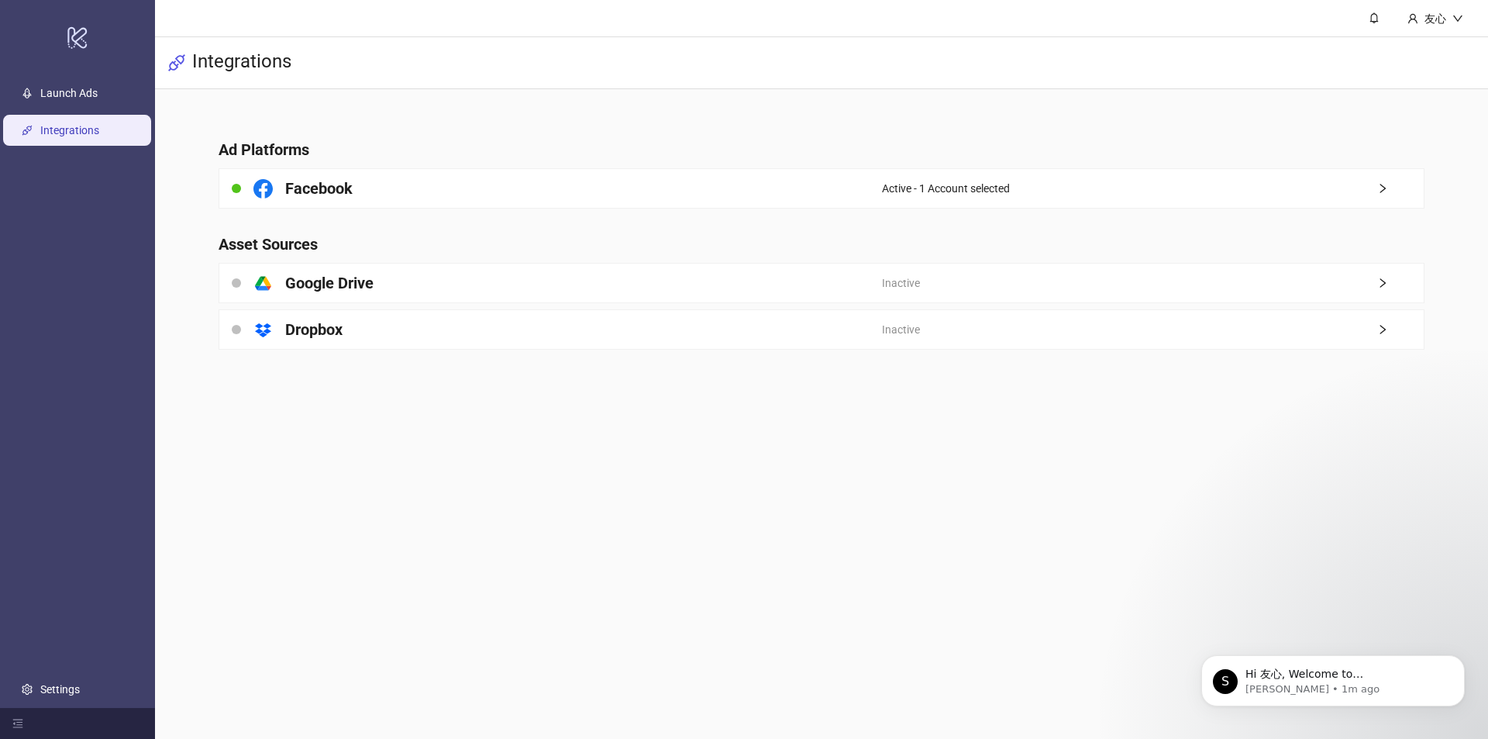
click at [243, 71] on h3 "Integrations" at bounding box center [241, 63] width 99 height 26
click at [98, 99] on link "Launch Ads" at bounding box center [68, 93] width 57 height 12
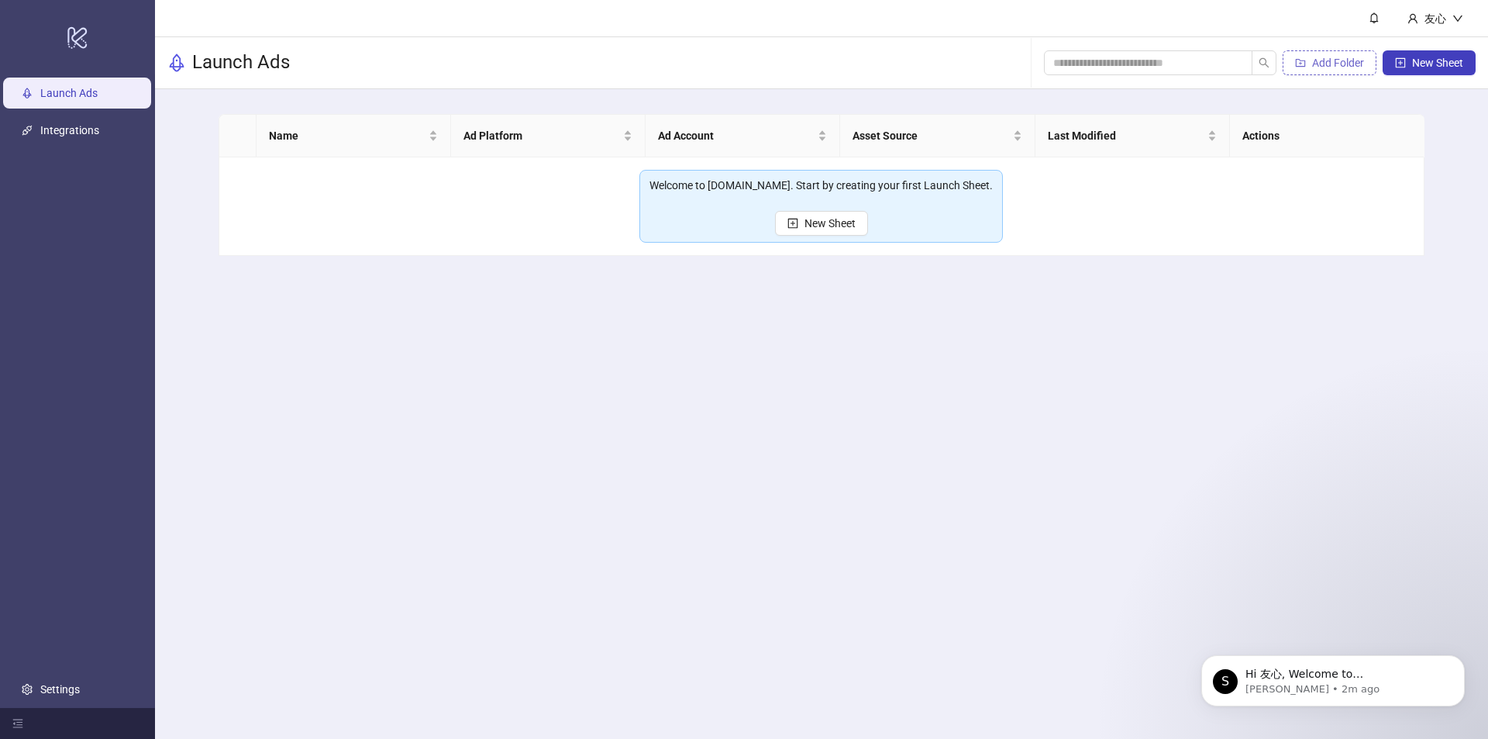
drag, startPoint x: 1420, startPoint y: 67, endPoint x: 1313, endPoint y: 61, distance: 107.1
click at [1315, 80] on div "Add Folder New Sheet" at bounding box center [1260, 63] width 432 height 50
click at [1313, 57] on span "Add Folder" at bounding box center [1338, 63] width 52 height 12
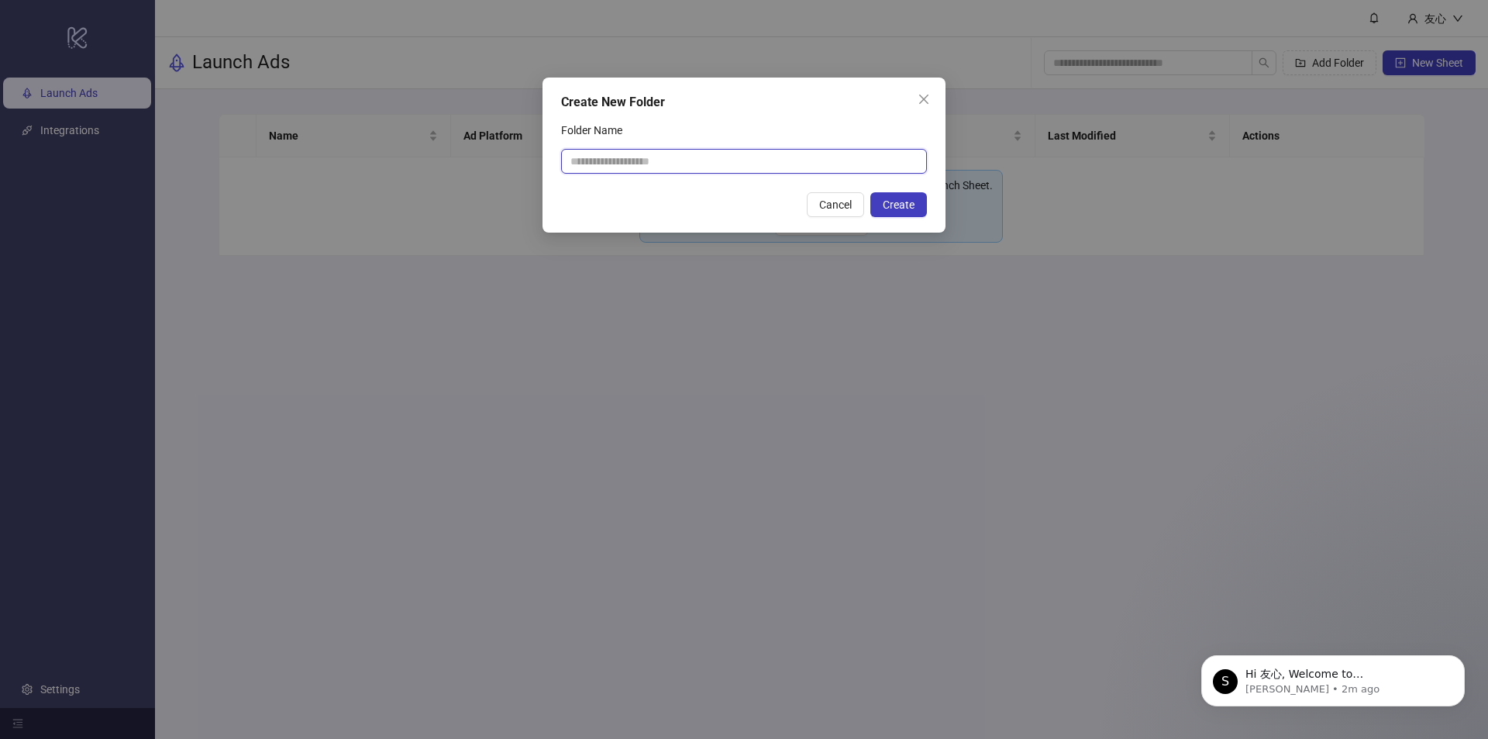
click at [633, 158] on input "Folder Name" at bounding box center [744, 161] width 366 height 25
click at [760, 165] on input "**********" at bounding box center [744, 161] width 366 height 25
type input "*********"
click at [911, 195] on button "Create" at bounding box center [898, 204] width 57 height 25
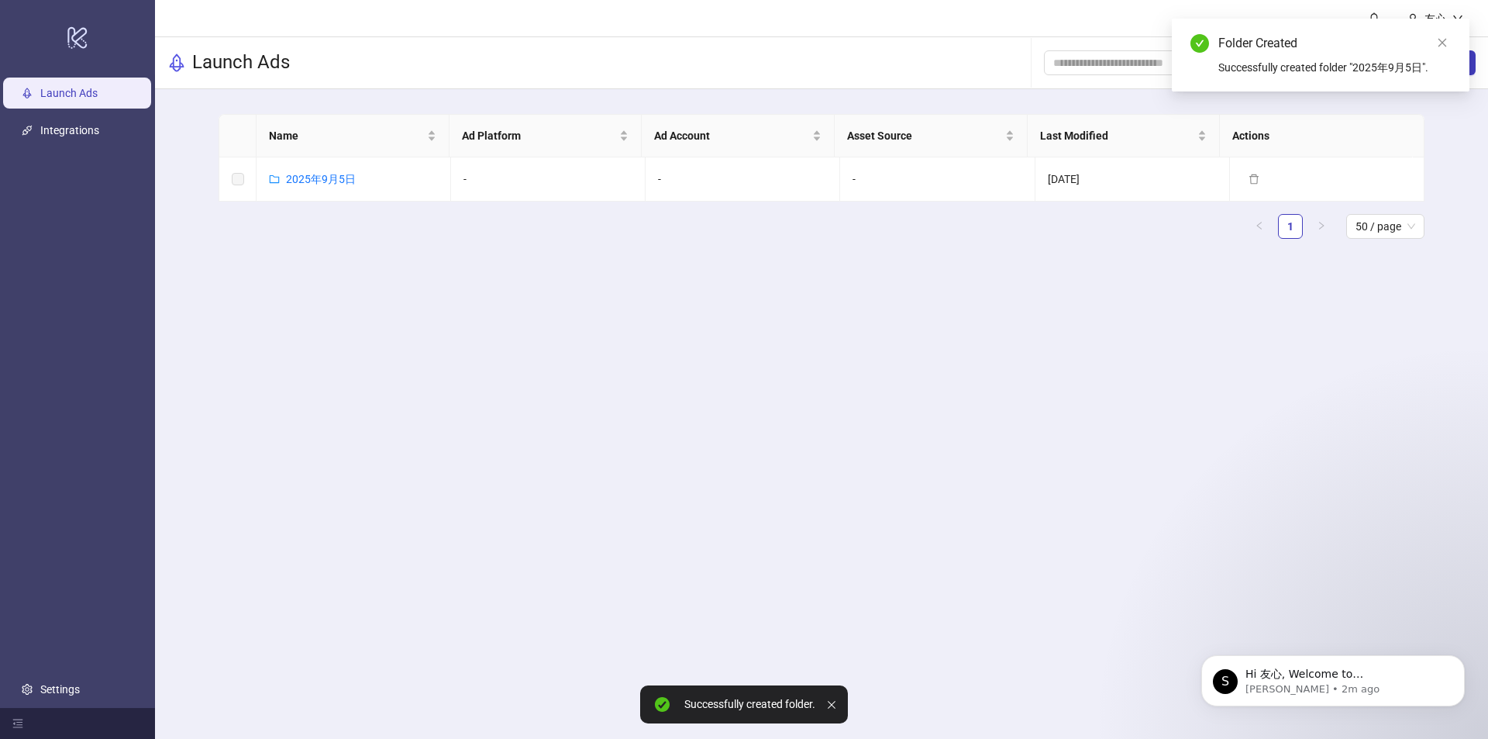
drag, startPoint x: 1084, startPoint y: 332, endPoint x: 1131, endPoint y: 309, distance: 52.7
click at [1090, 331] on main "友心 Launch Ads Add Folder New Sheet Name Ad Platform Ad Account Asset Source Las…" at bounding box center [821, 369] width 1333 height 739
drag, startPoint x: 1445, startPoint y: 40, endPoint x: 577, endPoint y: 258, distance: 894.1
click at [1441, 40] on icon "close" at bounding box center [1442, 42] width 11 height 11
click at [244, 176] on td at bounding box center [237, 179] width 37 height 44
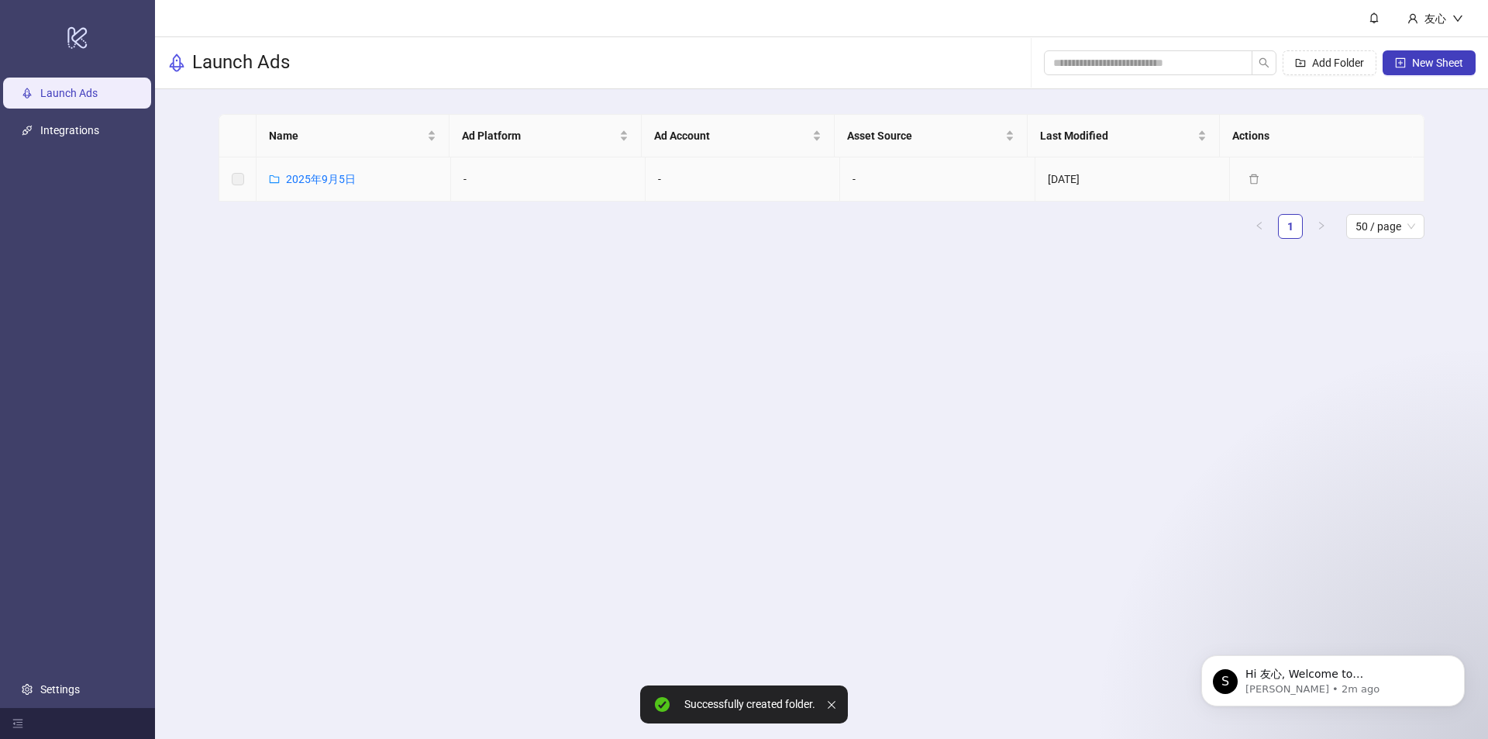
click at [235, 181] on label at bounding box center [238, 178] width 12 height 17
drag, startPoint x: 474, startPoint y: 263, endPoint x: 447, endPoint y: 247, distance: 31.6
click at [468, 260] on main "Name Ad Platform Ad Account Asset Source Last Modified Actions 2025年9月5日 - - - …" at bounding box center [821, 182] width 1231 height 187
click at [323, 173] on link "2025年9月5日" at bounding box center [321, 179] width 70 height 12
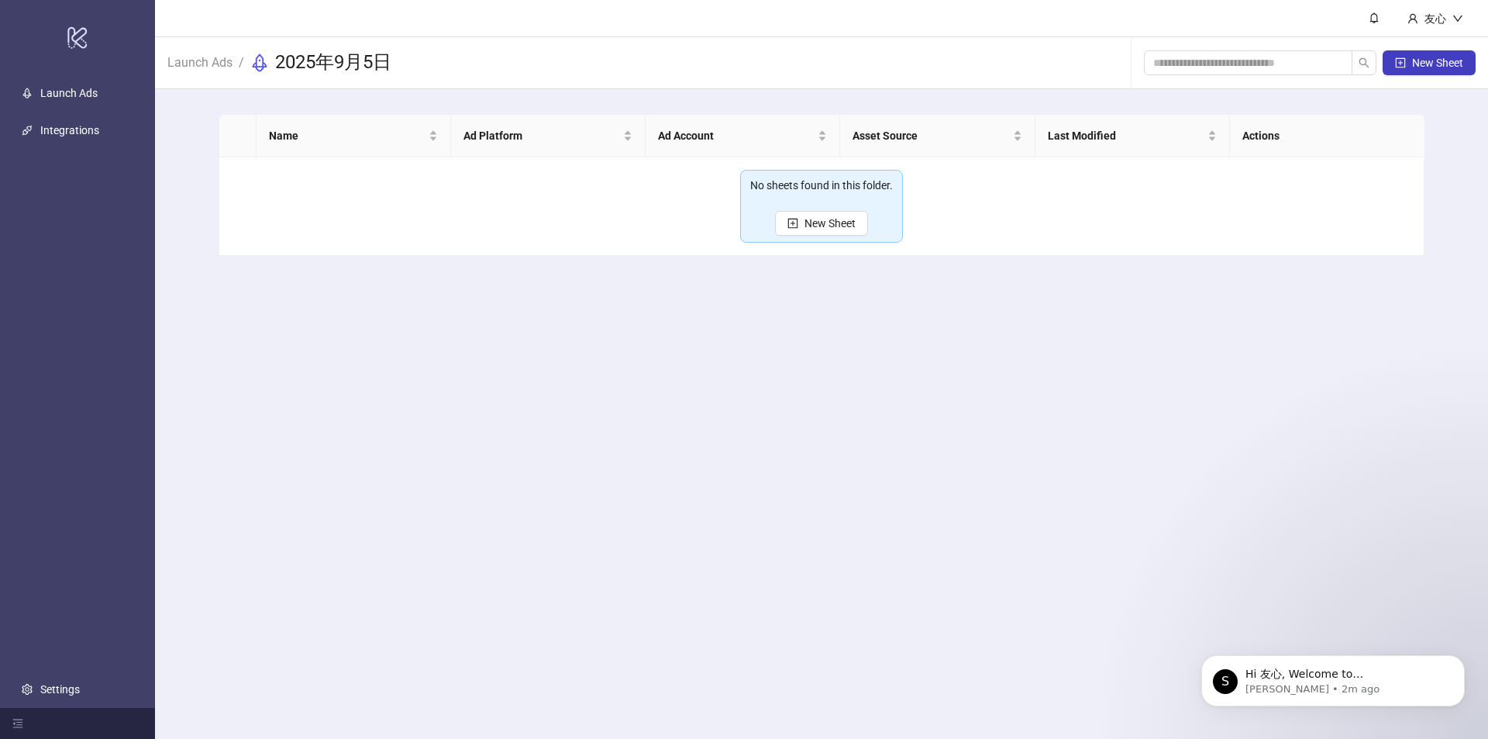
drag, startPoint x: 957, startPoint y: 383, endPoint x: 864, endPoint y: 253, distance: 159.4
click at [959, 361] on main "友心 Launch Ads / 2025年9月5日 New Sheet Name Ad Platform Ad Account Asset Source La…" at bounding box center [821, 369] width 1333 height 739
drag, startPoint x: 828, startPoint y: 239, endPoint x: 823, endPoint y: 229, distance: 11.4
click at [827, 239] on div "No sheets found in this folder. New Sheet" at bounding box center [821, 206] width 163 height 73
click at [821, 221] on span "New Sheet" at bounding box center [829, 223] width 51 height 12
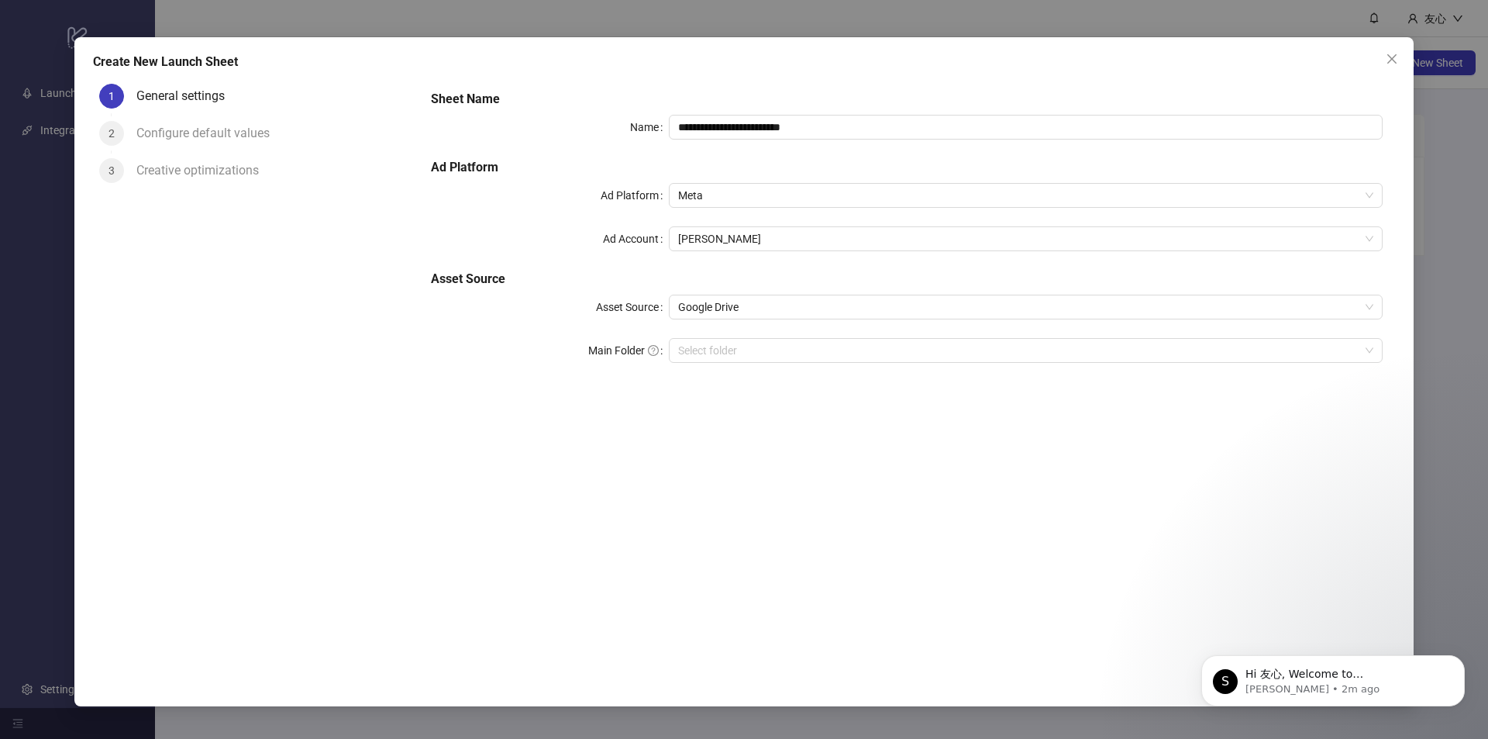
click at [766, 443] on div "**********" at bounding box center [906, 367] width 976 height 580
drag, startPoint x: 529, startPoint y: 519, endPoint x: 608, endPoint y: 309, distance: 224.7
click at [543, 494] on div "**********" at bounding box center [906, 367] width 976 height 580
click at [786, 129] on input "**********" at bounding box center [1026, 127] width 714 height 25
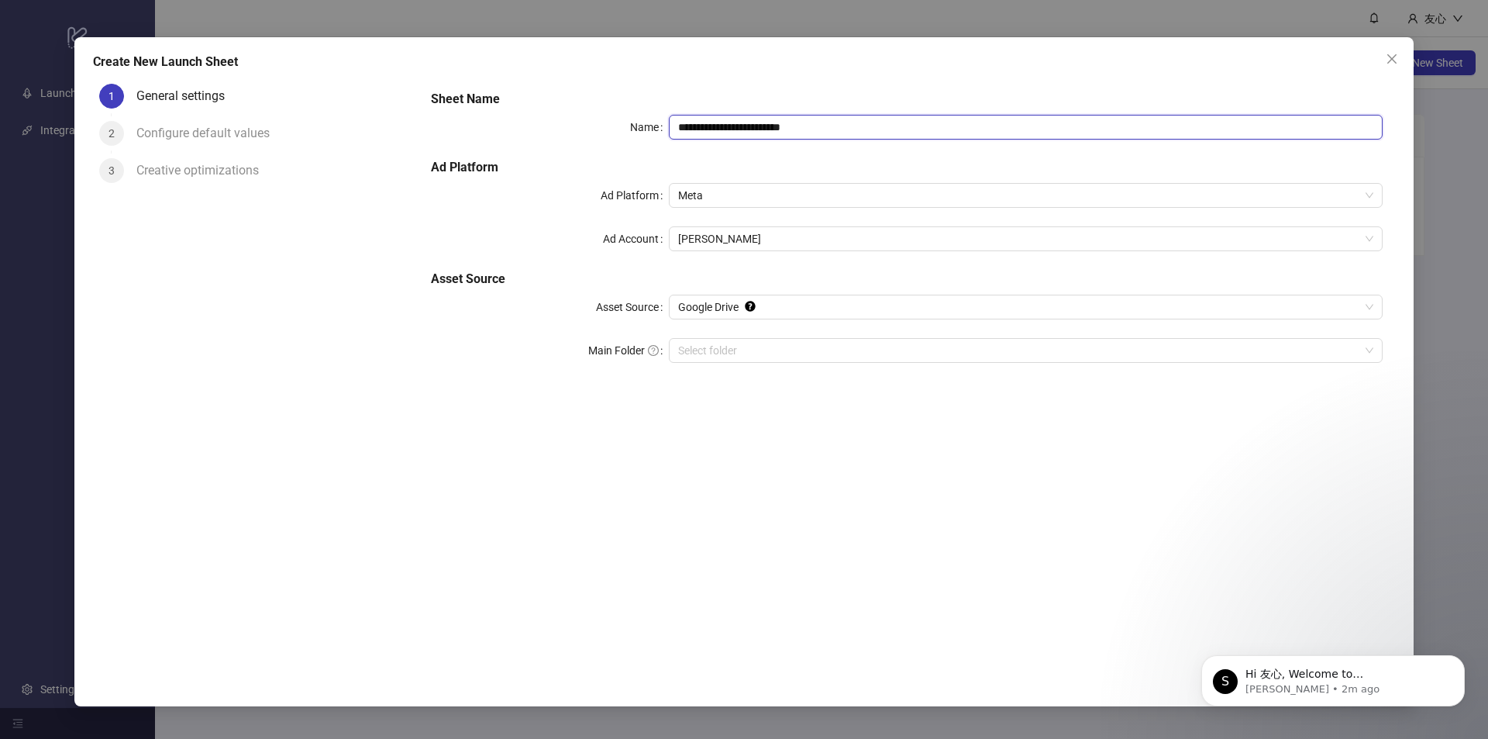
click at [786, 129] on input "**********" at bounding box center [1026, 127] width 714 height 25
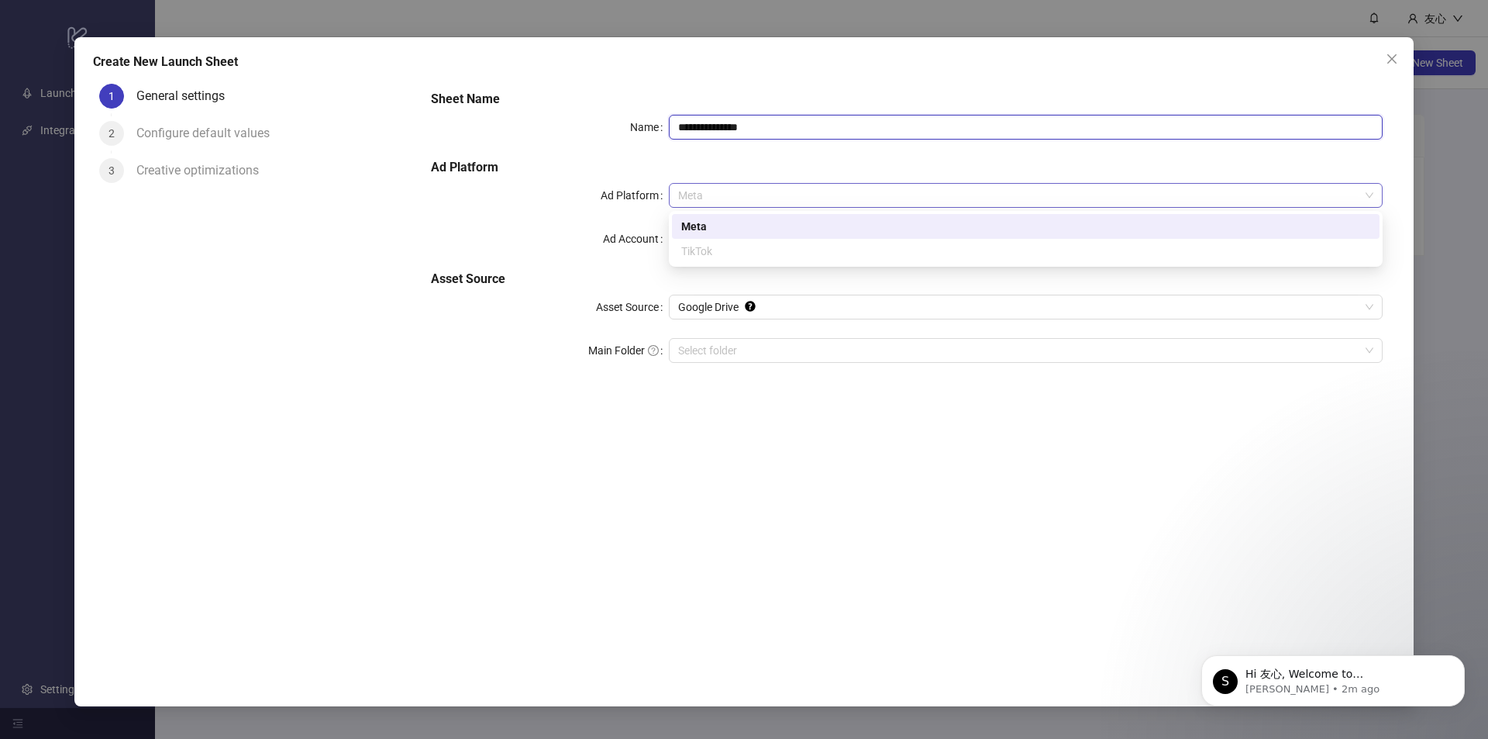
click at [762, 194] on span "Meta" at bounding box center [1025, 195] width 695 height 23
type input "**********"
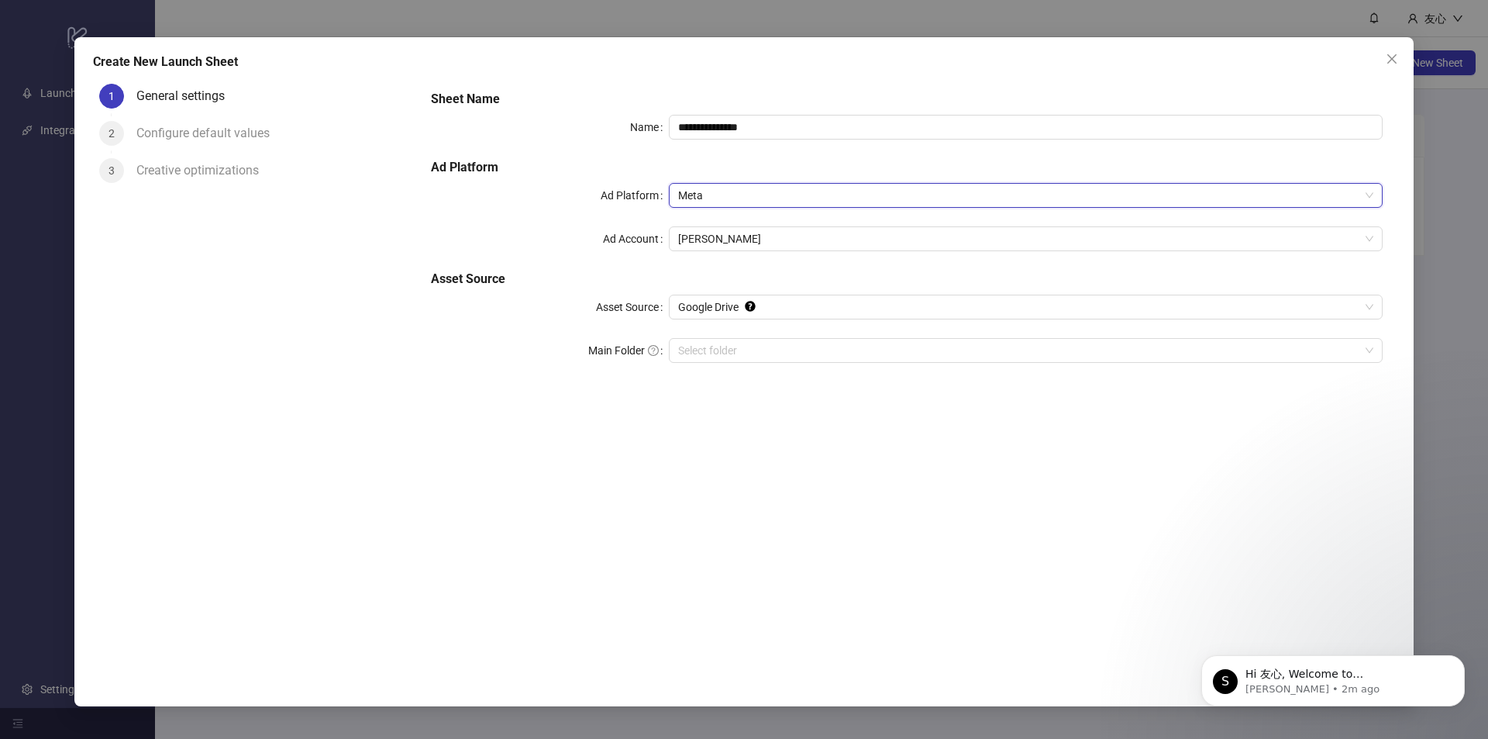
click at [763, 193] on span "Meta" at bounding box center [1025, 195] width 695 height 23
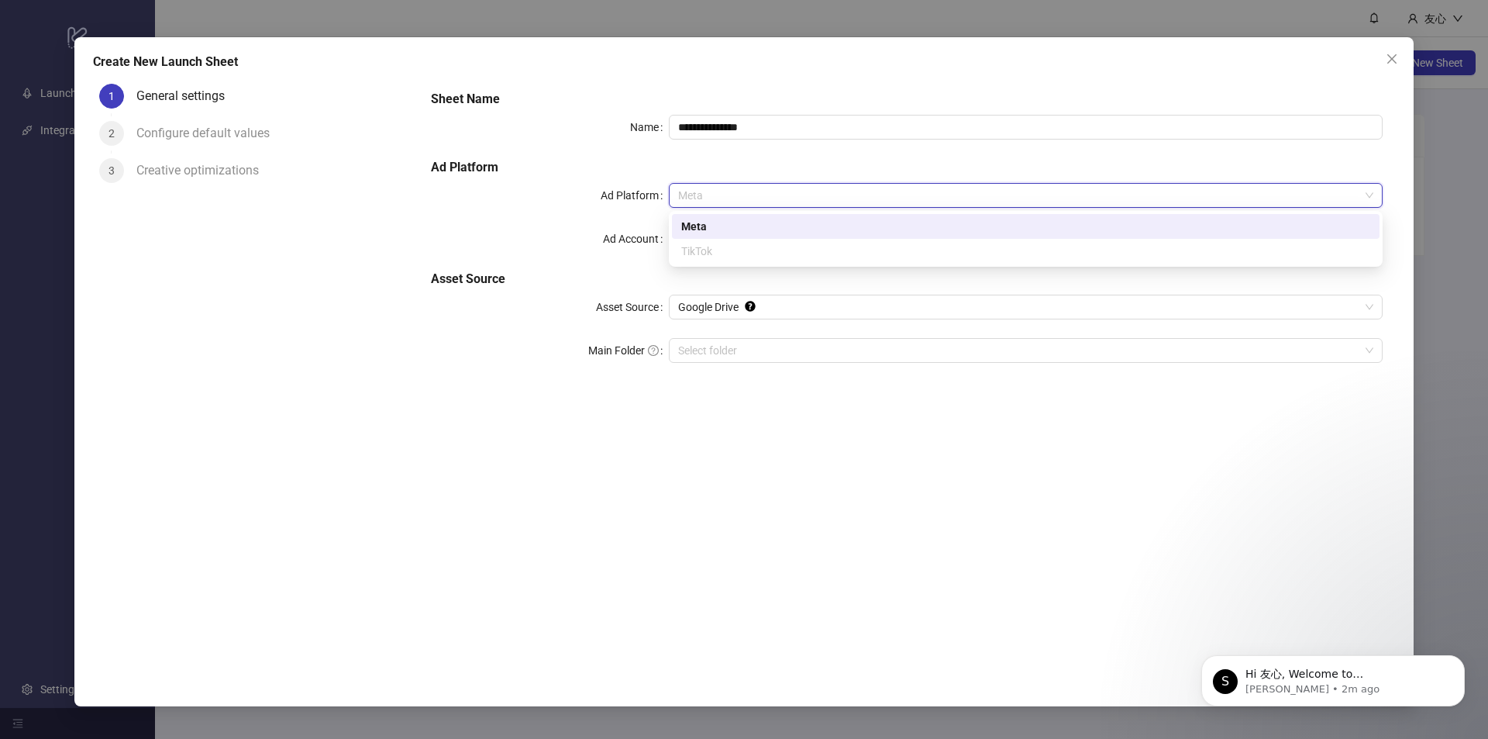
click at [763, 193] on span "Meta" at bounding box center [1025, 195] width 695 height 23
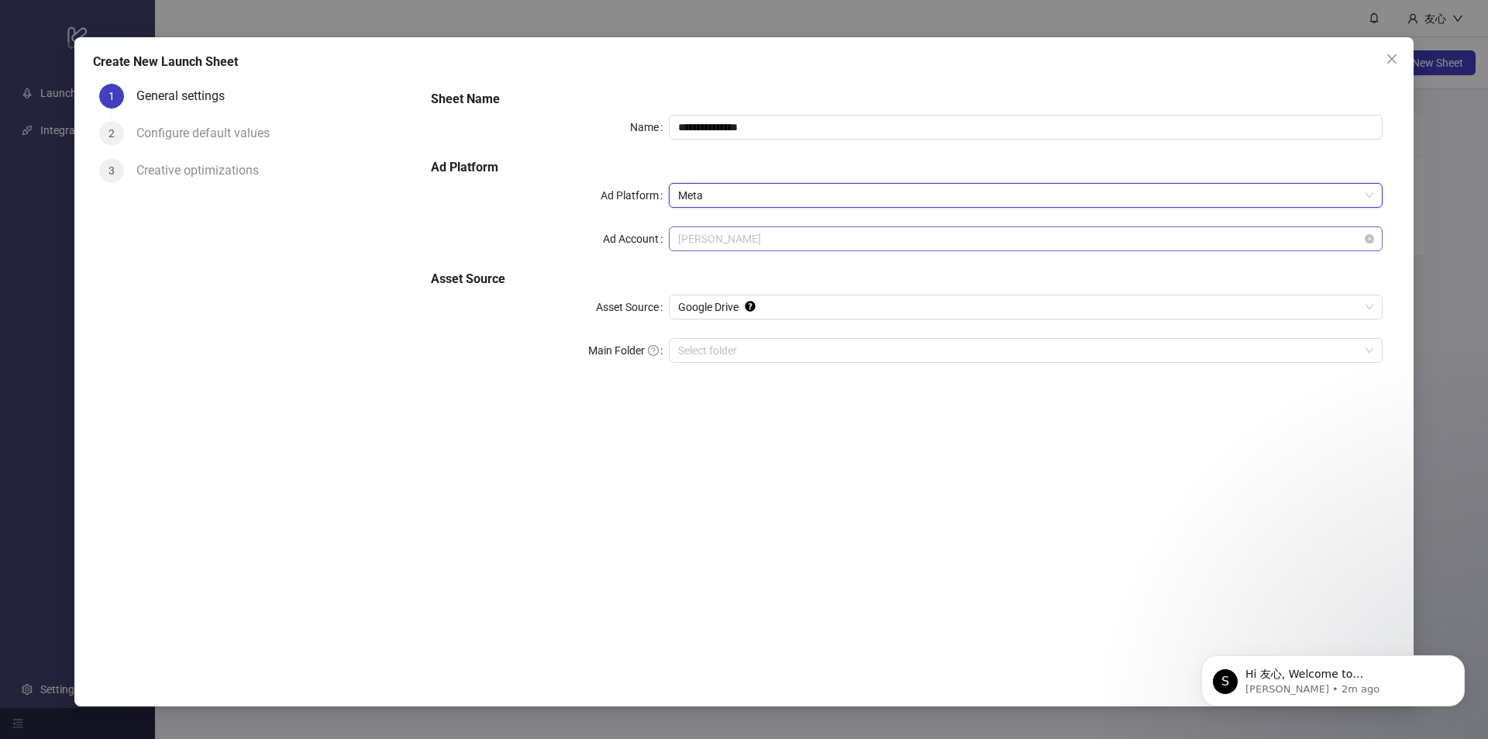
click at [734, 246] on span "Tristan Weise" at bounding box center [1025, 238] width 695 height 23
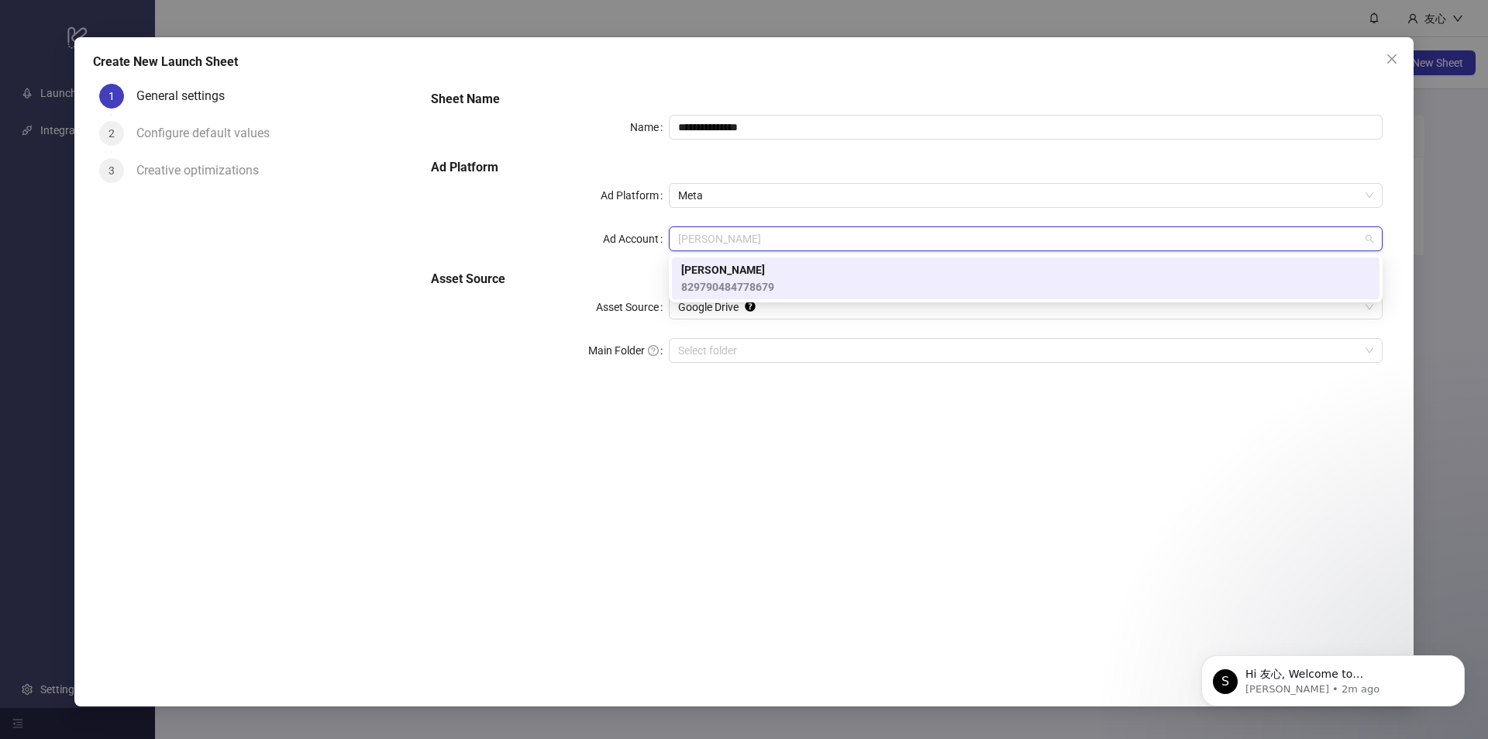
click at [755, 271] on span "Tristan Weise" at bounding box center [727, 269] width 93 height 17
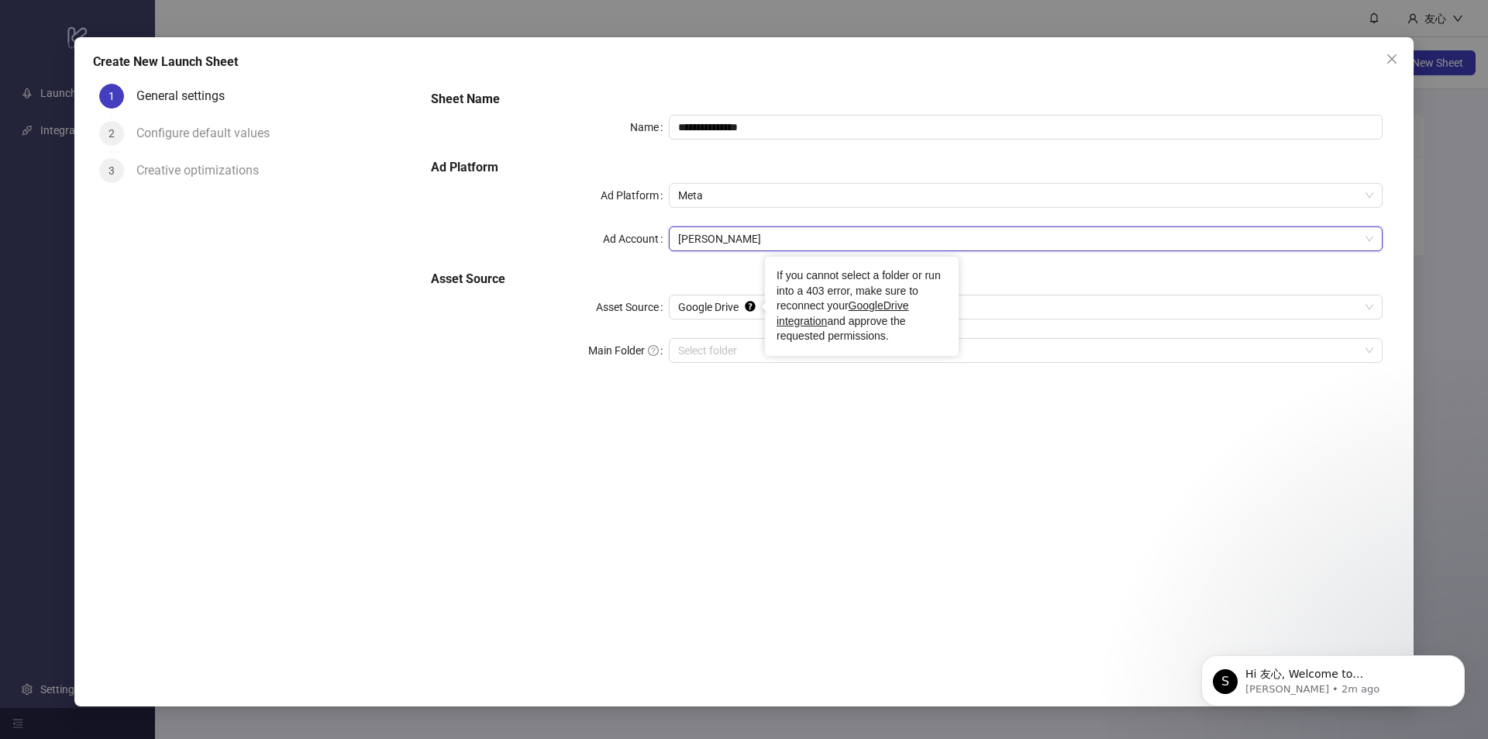
drag, startPoint x: 728, startPoint y: 449, endPoint x: 715, endPoint y: 368, distance: 82.6
click at [729, 431] on div "**********" at bounding box center [906, 367] width 976 height 580
click at [714, 306] on span "Google Drive" at bounding box center [1025, 306] width 695 height 23
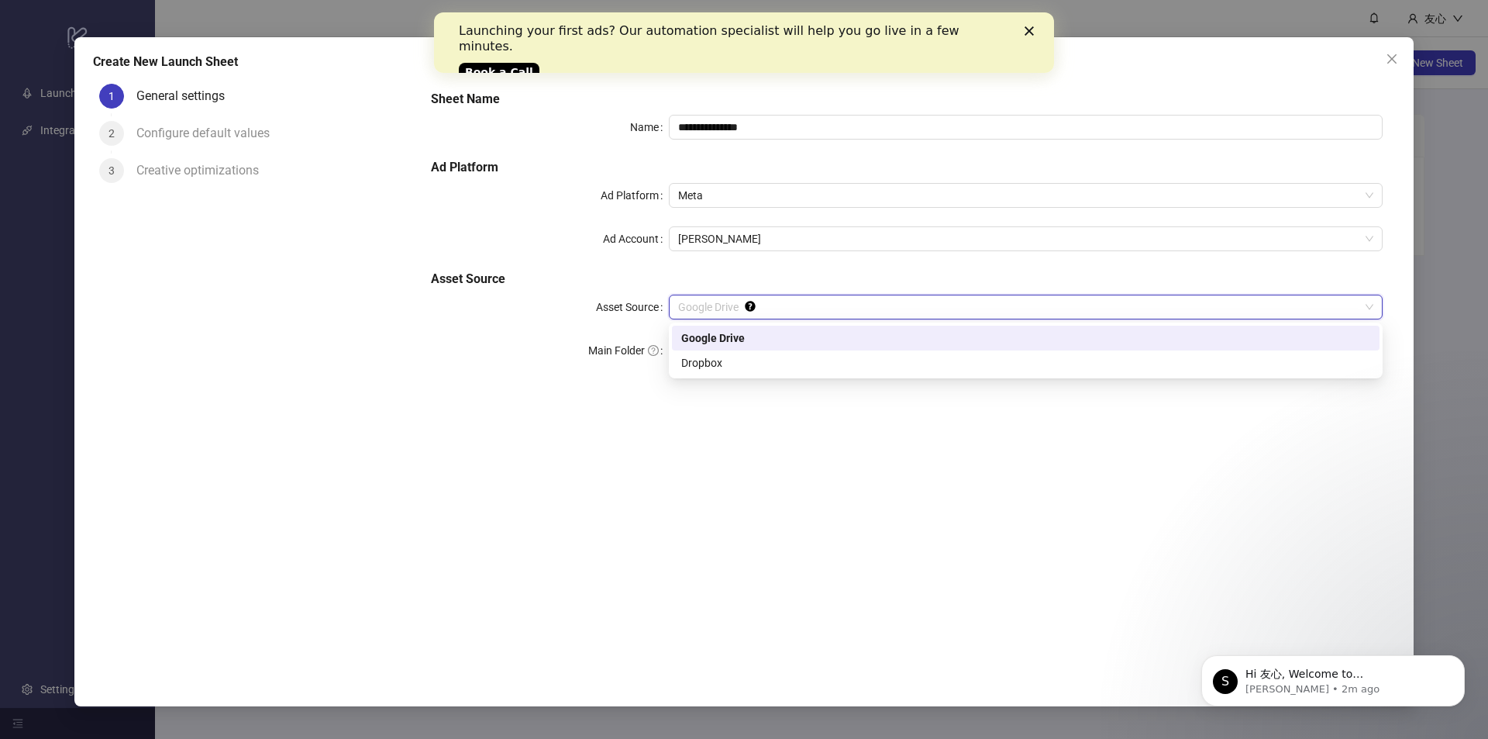
drag, startPoint x: 752, startPoint y: 528, endPoint x: 744, endPoint y: 508, distance: 21.9
click at [748, 515] on div "**********" at bounding box center [906, 367] width 976 height 580
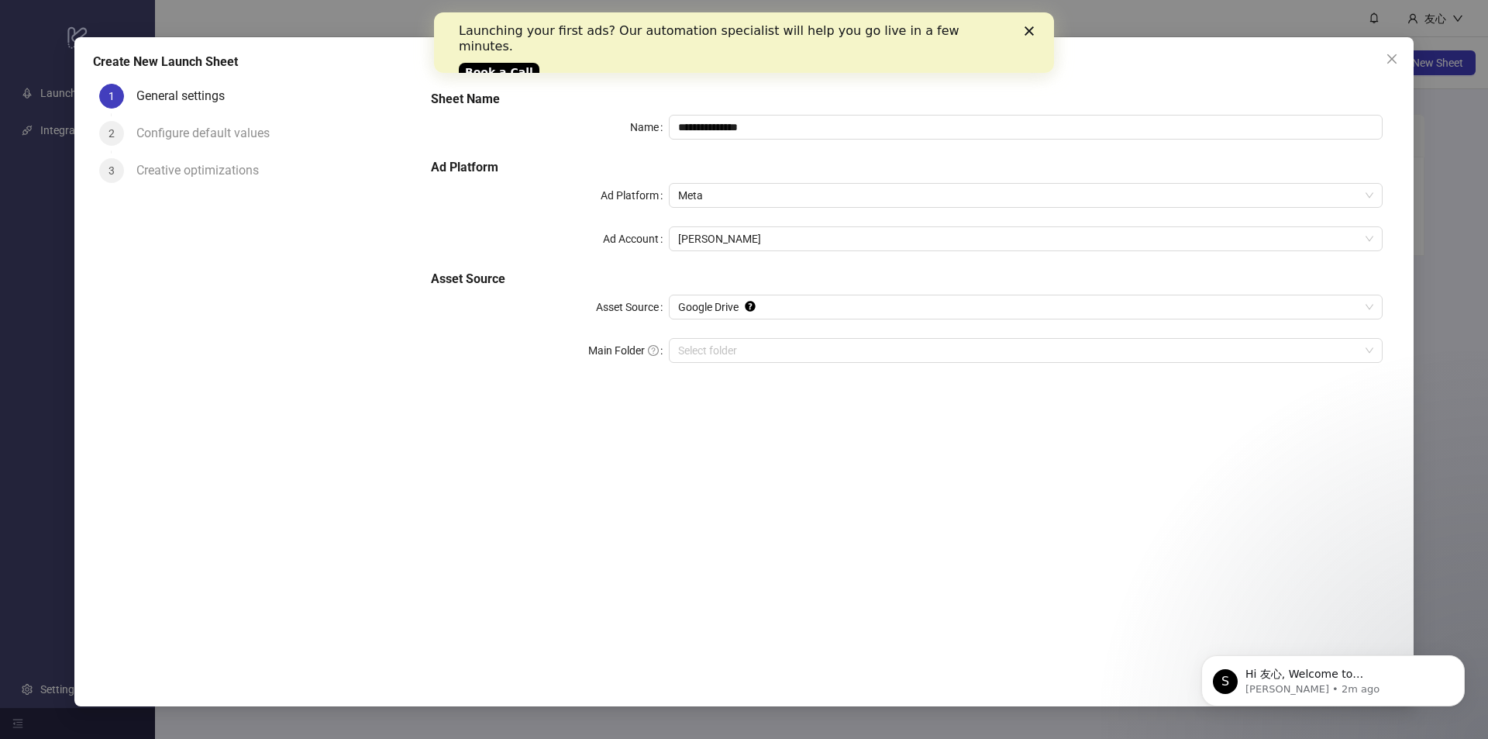
click at [1031, 31] on icon "Close" at bounding box center [1028, 30] width 9 height 9
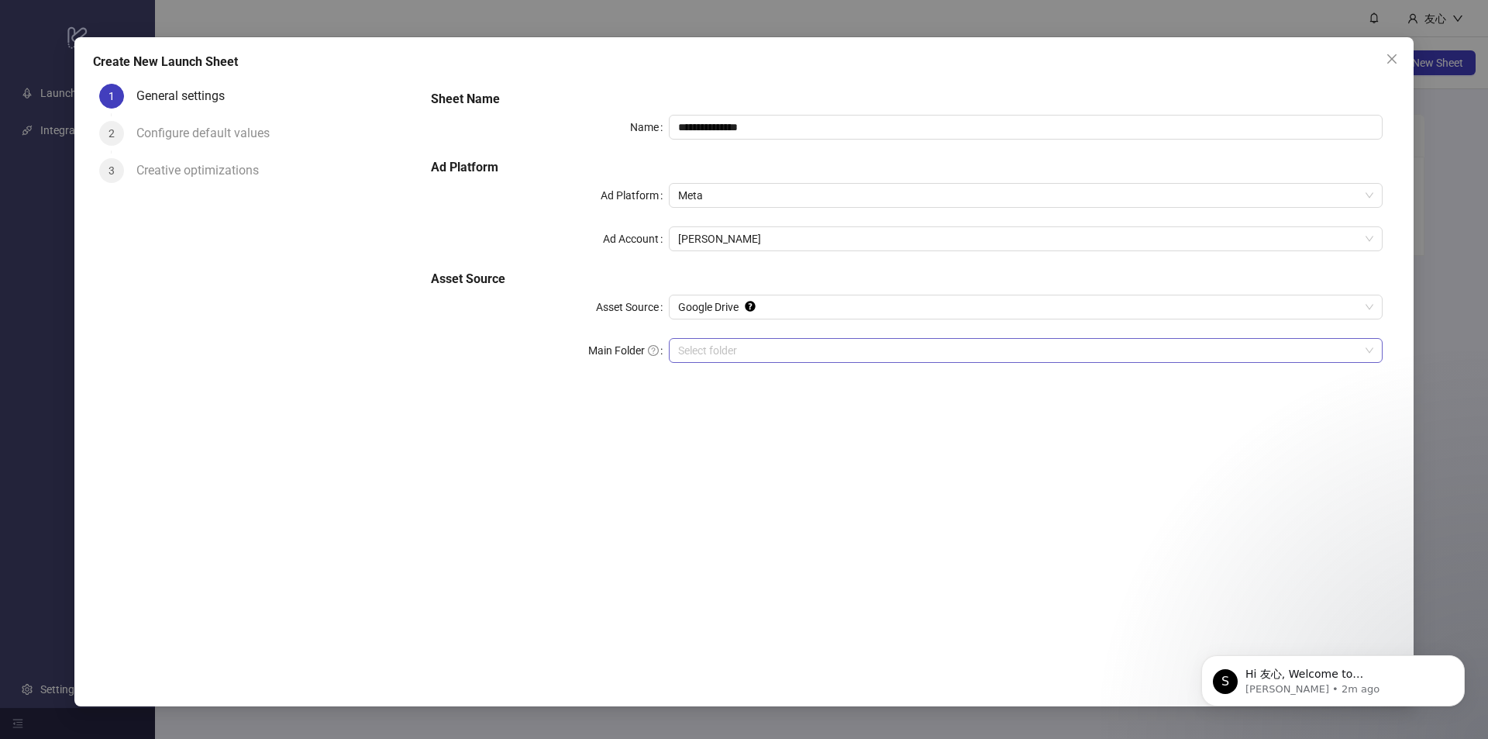
click at [706, 340] on input "Main Folder" at bounding box center [1018, 350] width 681 height 23
click at [771, 341] on input "Main Folder" at bounding box center [1018, 350] width 681 height 23
click at [1464, 661] on icon "Dismiss notification" at bounding box center [1460, 659] width 9 height 9
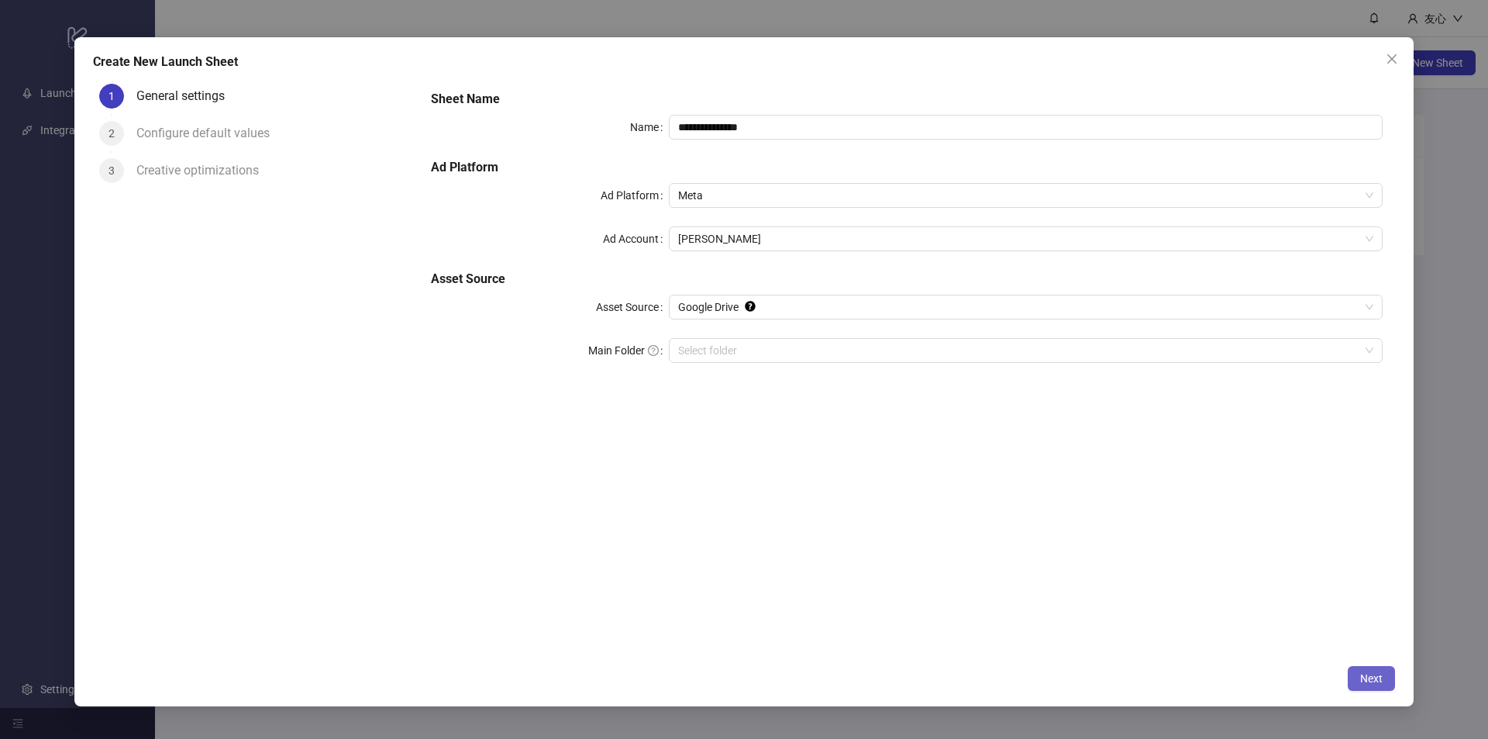
click at [1380, 682] on span "Next" at bounding box center [1371, 678] width 22 height 12
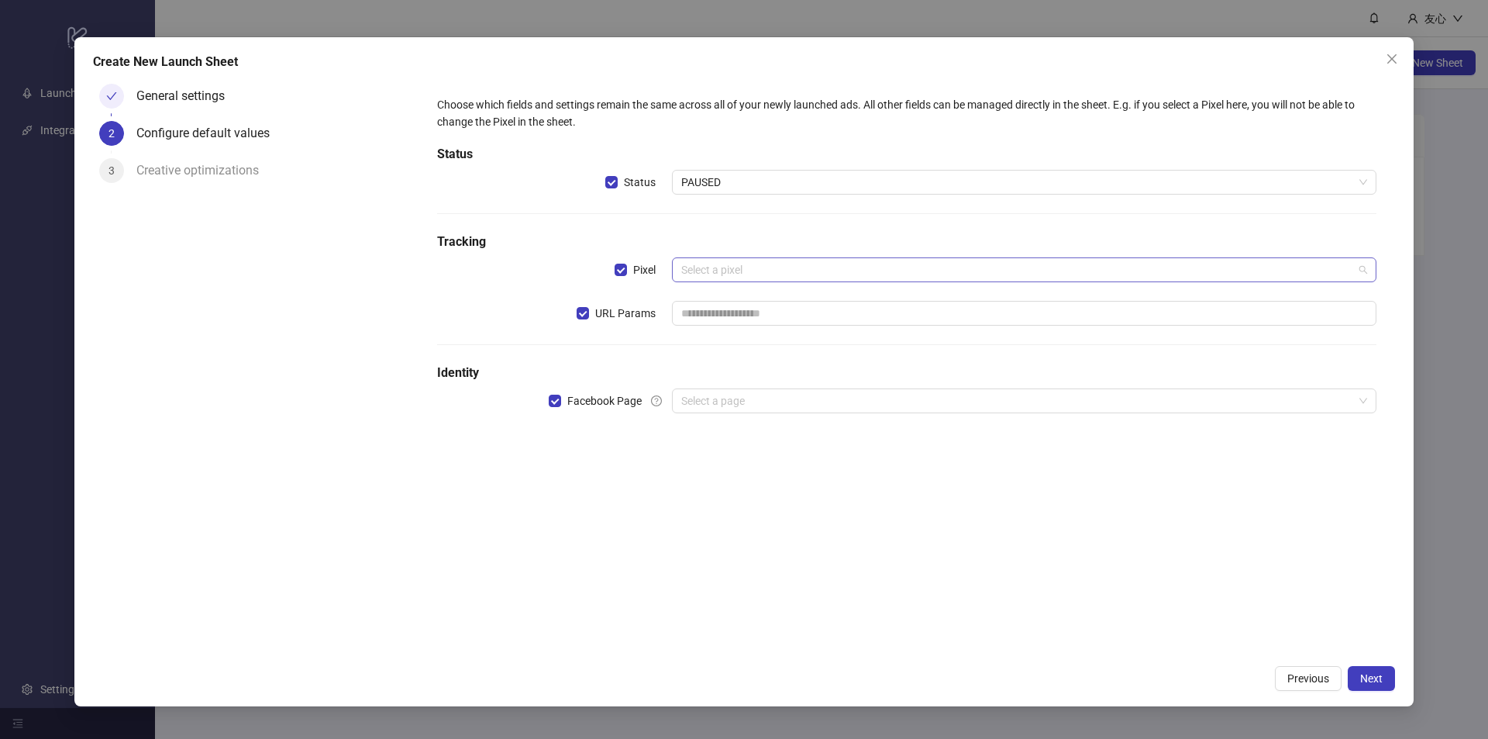
click at [746, 271] on input "search" at bounding box center [1017, 269] width 672 height 23
drag, startPoint x: 729, startPoint y: 538, endPoint x: 732, endPoint y: 528, distance: 10.5
click at [731, 538] on div "Choose which fields and settings remain the same across all of your newly launc…" at bounding box center [906, 367] width 976 height 580
click at [726, 263] on input "search" at bounding box center [1017, 269] width 672 height 23
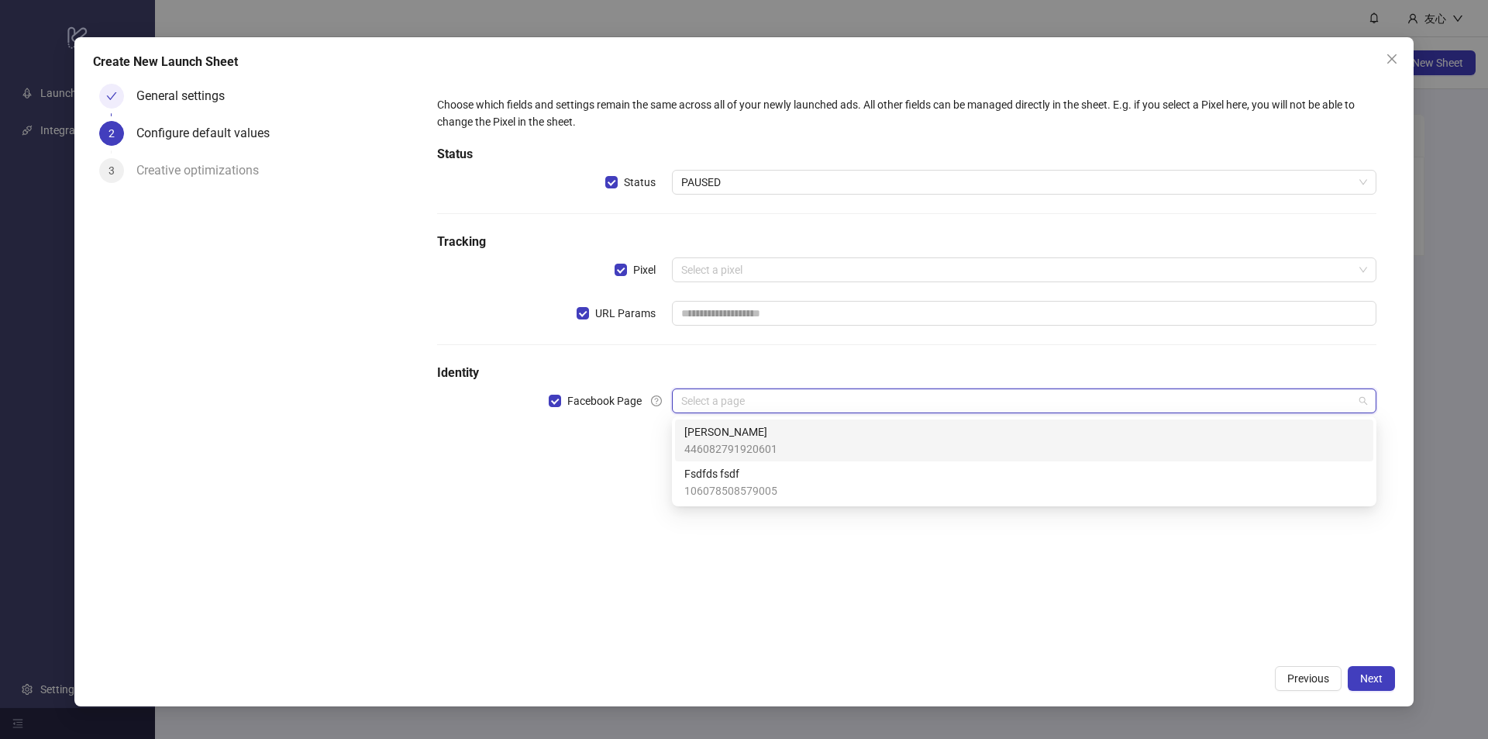
click at [742, 404] on input "search" at bounding box center [1017, 400] width 672 height 23
click at [761, 450] on span "446082791920601" at bounding box center [730, 448] width 93 height 17
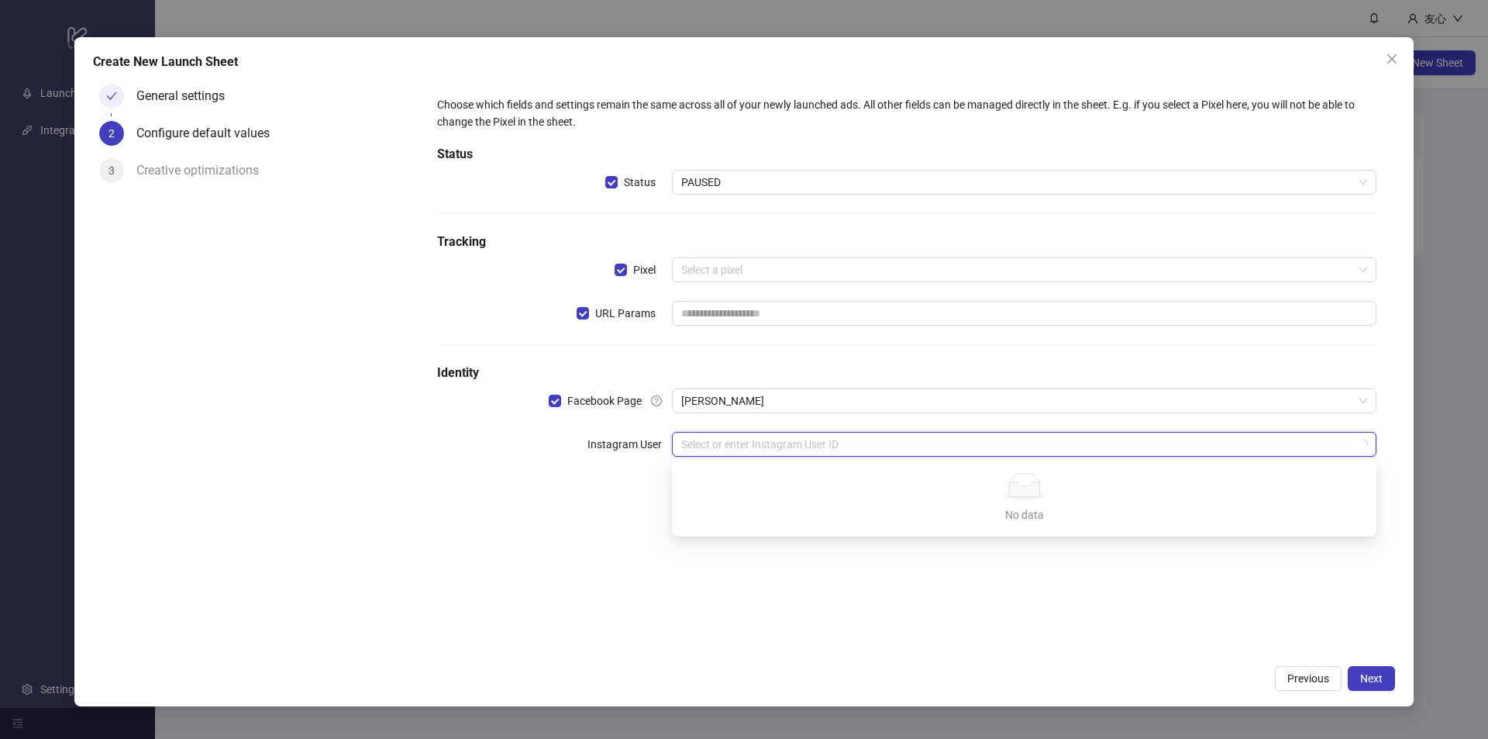
click at [763, 451] on input "search" at bounding box center [1017, 443] width 672 height 23
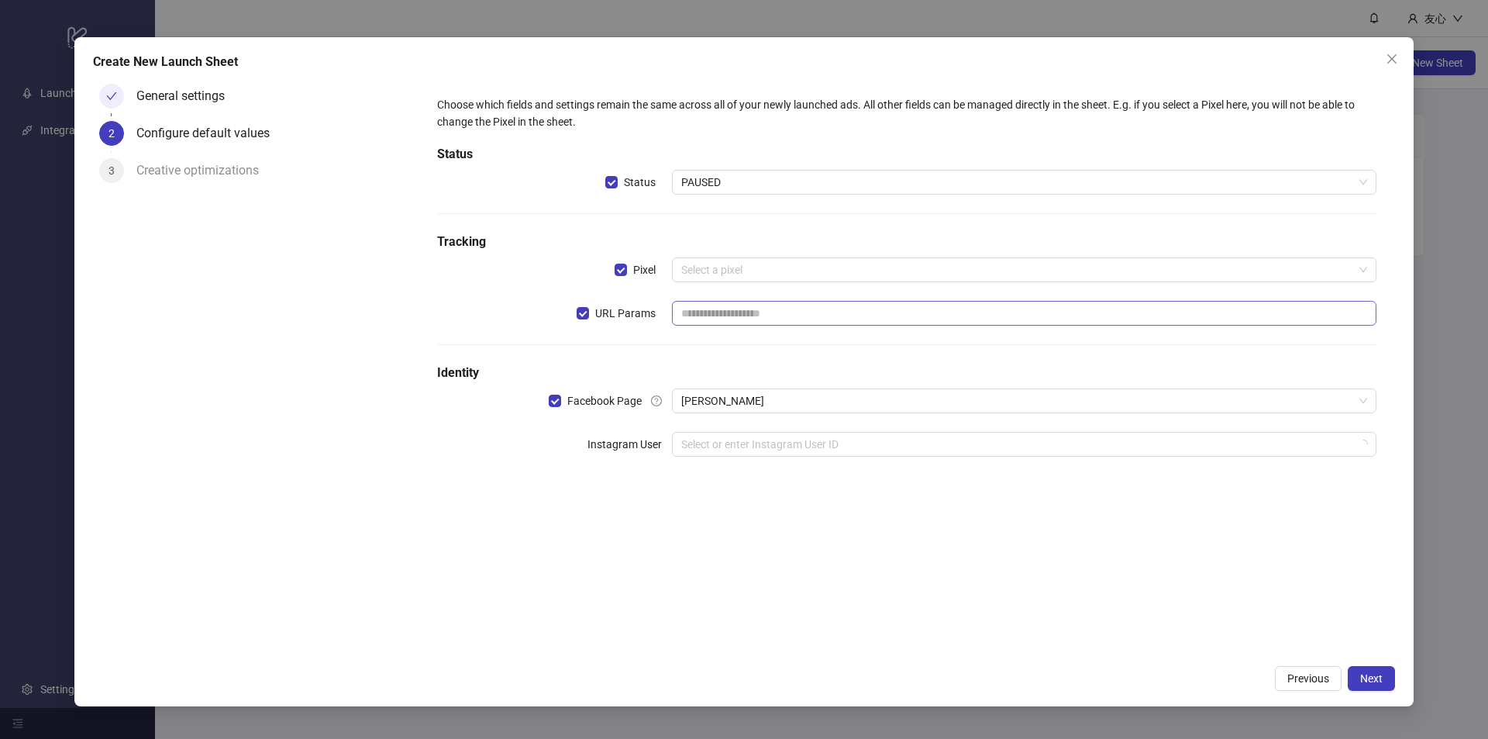
drag, startPoint x: 790, startPoint y: 632, endPoint x: 679, endPoint y: 317, distance: 333.8
click at [790, 626] on div "Choose which fields and settings remain the same across all of your newly launc…" at bounding box center [906, 367] width 976 height 580
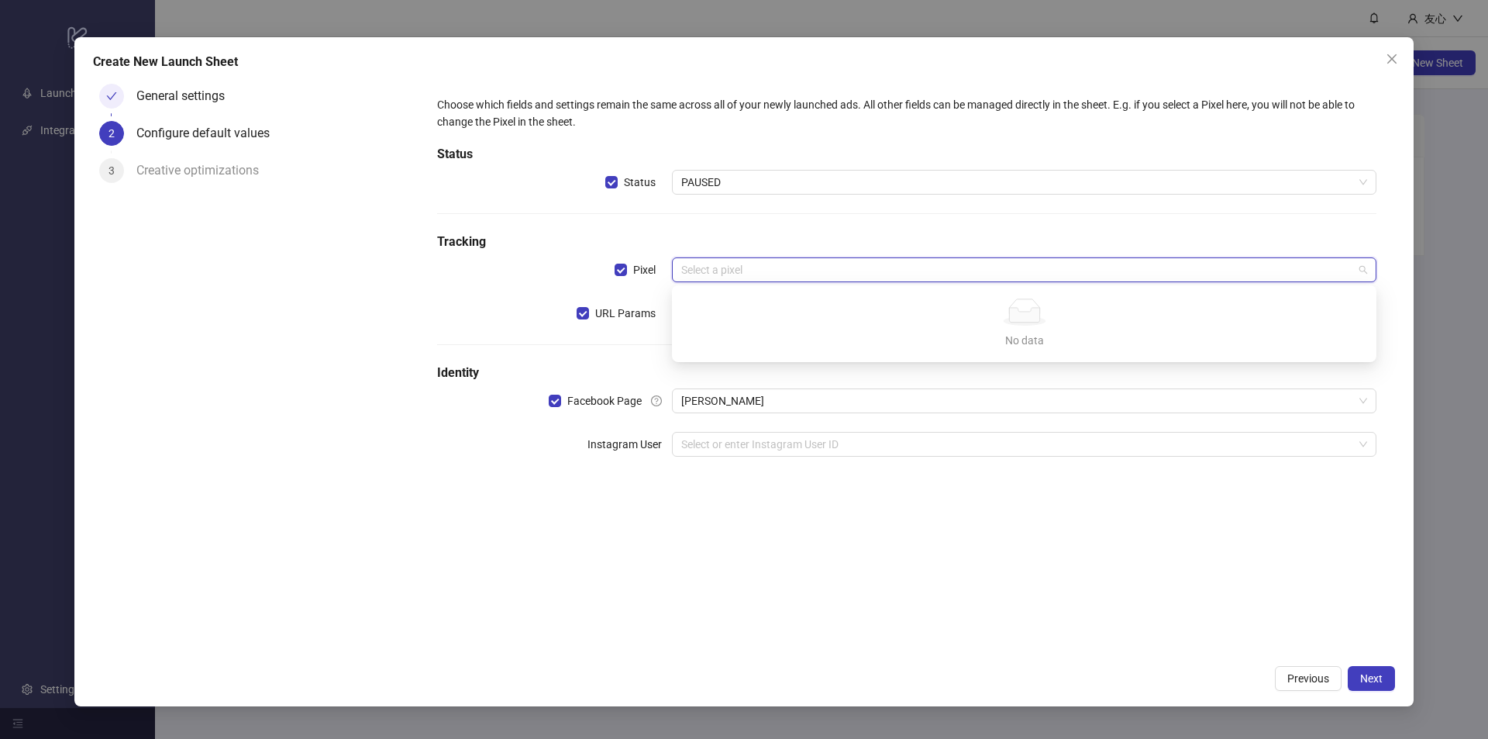
click at [729, 265] on input "search" at bounding box center [1017, 269] width 672 height 23
drag, startPoint x: 803, startPoint y: 526, endPoint x: 940, endPoint y: 332, distance: 237.4
click at [851, 487] on div "Choose which fields and settings remain the same across all of your newly launc…" at bounding box center [906, 367] width 976 height 580
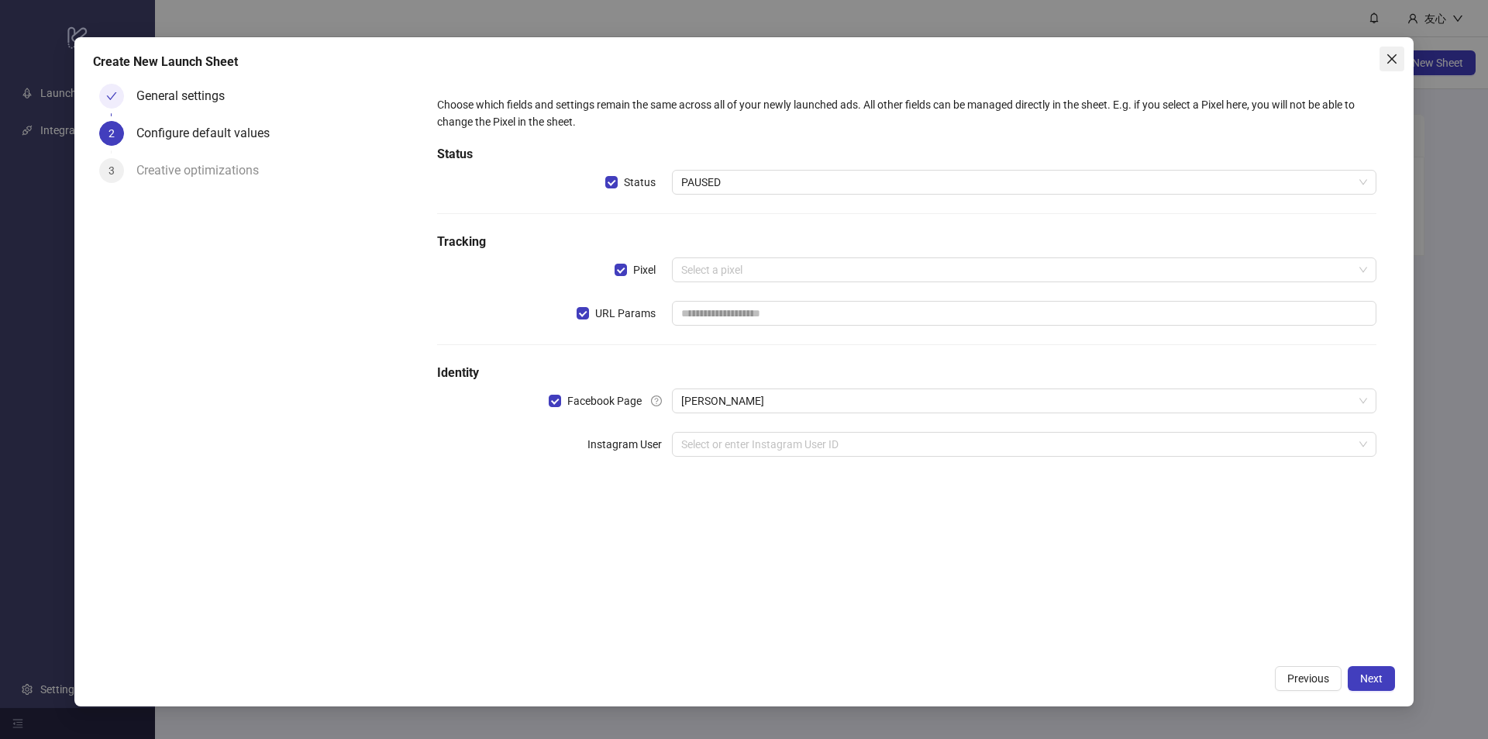
click at [1399, 60] on span "Close" at bounding box center [1391, 59] width 25 height 12
